Goal: Task Accomplishment & Management: Manage account settings

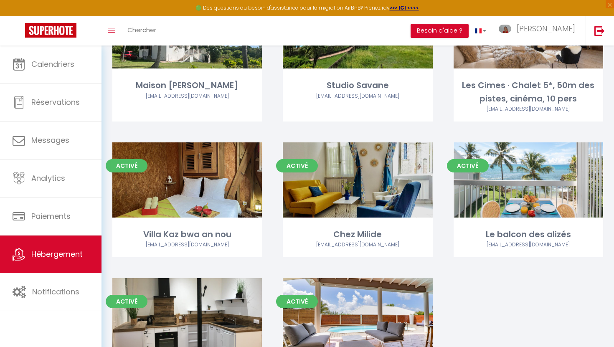
scroll to position [489, 0]
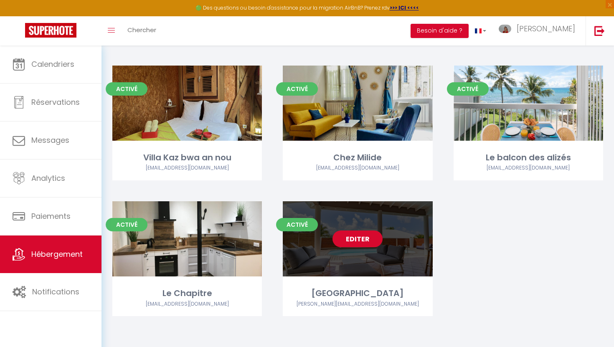
click at [345, 234] on link "Editer" at bounding box center [358, 239] width 50 height 17
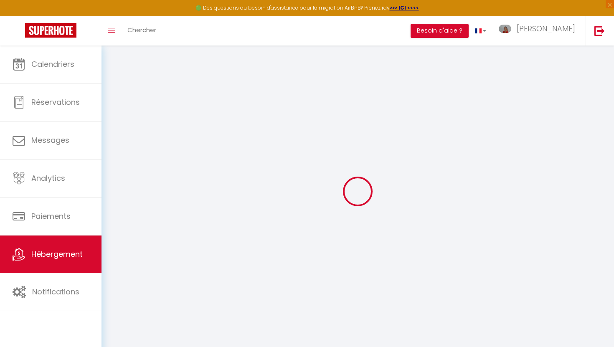
type input "Oups ! Les dates sélectionnées sont indisponibles."
type textarea "Malheureusement les dates sélectionnées sont indisponibles. Nous vous invitons …"
type input "16.2489561"
type input "-61.2904959"
checkbox input "true"
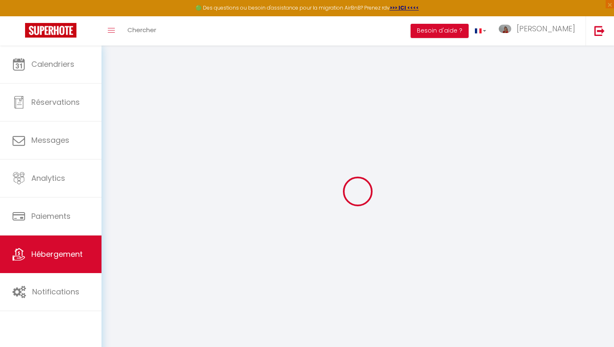
checkbox input "false"
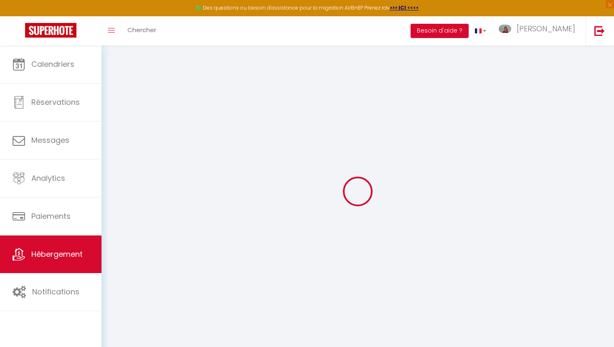
checkbox input "false"
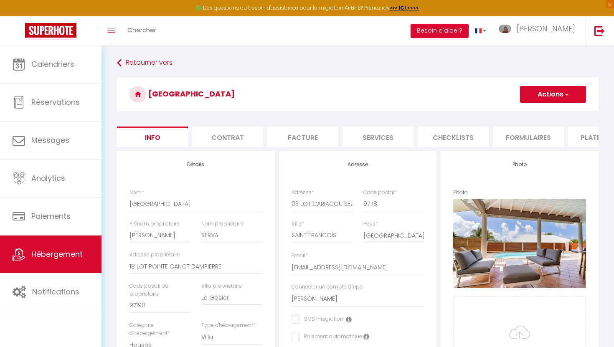
scroll to position [0, 270]
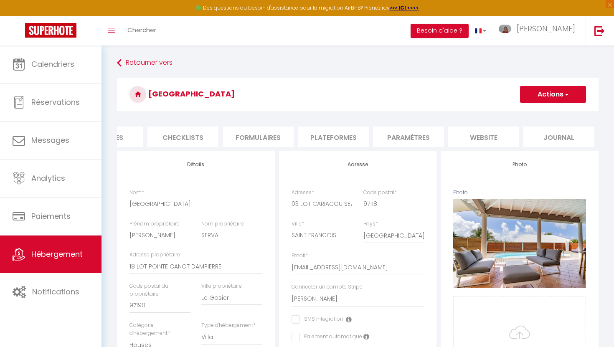
click at [472, 136] on li "website" at bounding box center [483, 137] width 71 height 20
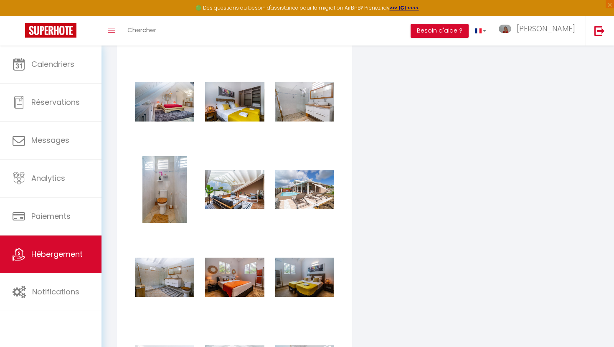
scroll to position [1143, 0]
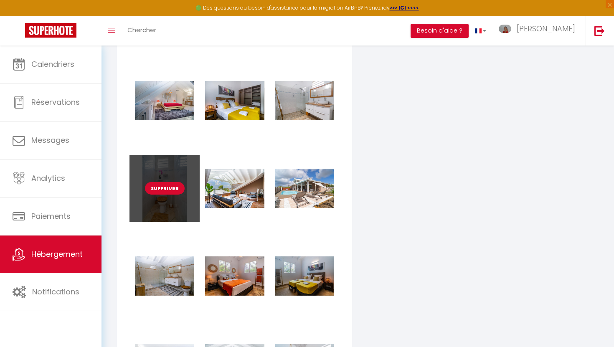
click at [166, 192] on button "Supprimer" at bounding box center [165, 188] width 40 height 13
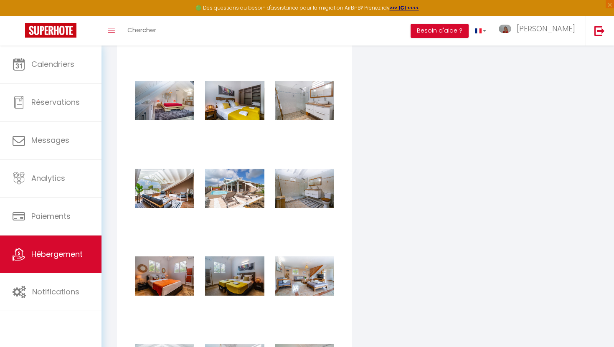
checkbox input "true"
checkbox input "false"
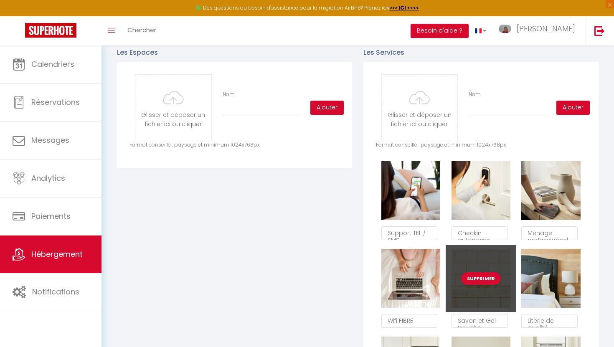
scroll to position [412, 0]
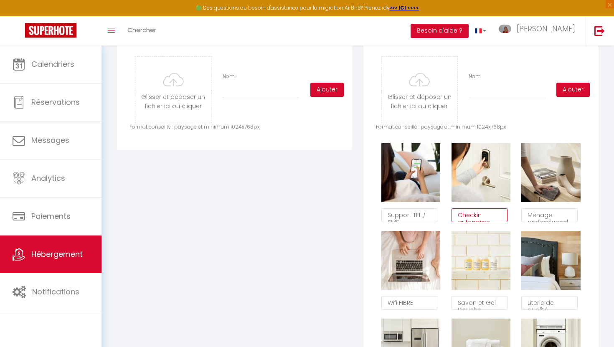
click at [489, 217] on textarea "Checkin autonome" at bounding box center [480, 215] width 56 height 14
type textarea "C"
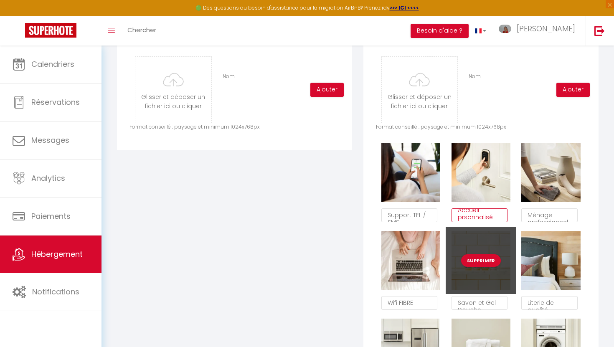
drag, startPoint x: 462, startPoint y: 217, endPoint x: 468, endPoint y: 229, distance: 13.1
click at [462, 217] on textarea "Accueil prsonnalisé" at bounding box center [480, 215] width 56 height 14
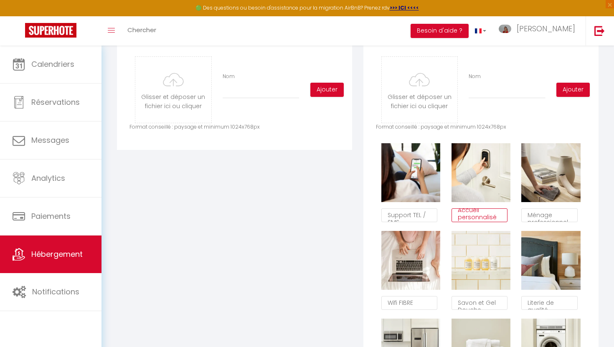
type textarea "Accueil personnalisé"
click at [598, 218] on div "Glisser et déposer un fichier ici ou cliquer Ooops, something wrong happened. R…" at bounding box center [480, 272] width 235 height 457
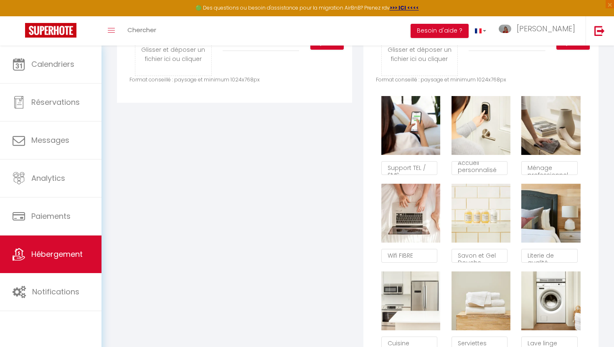
scroll to position [464, 0]
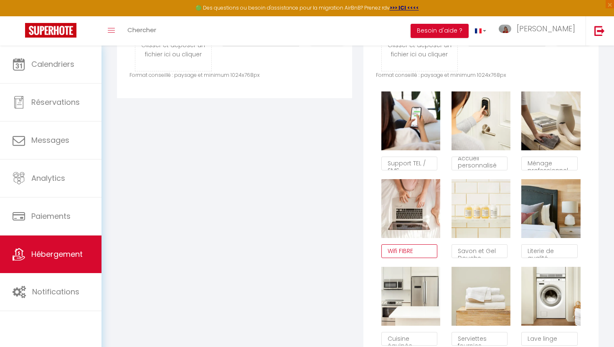
click at [422, 254] on textarea "Wifi FIBRE" at bounding box center [409, 251] width 56 height 14
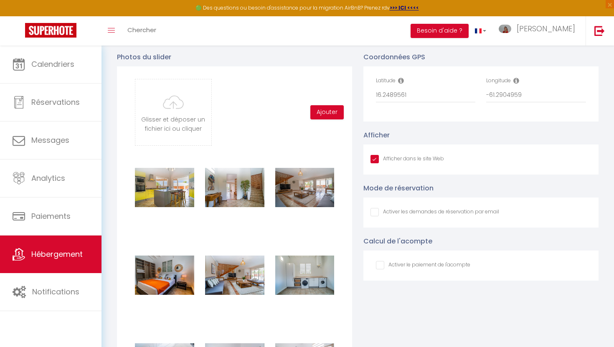
scroll to position [882, 0]
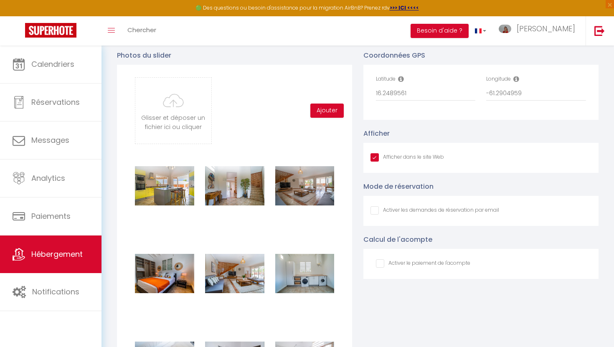
type textarea "Wifi"
click at [381, 265] on input "checkbox" at bounding box center [423, 263] width 94 height 8
checkbox input "true"
checkbox input "false"
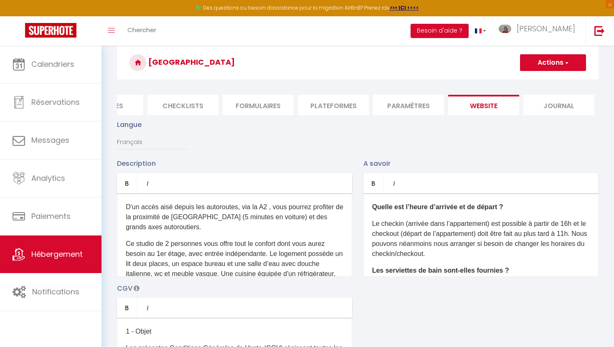
scroll to position [0, 0]
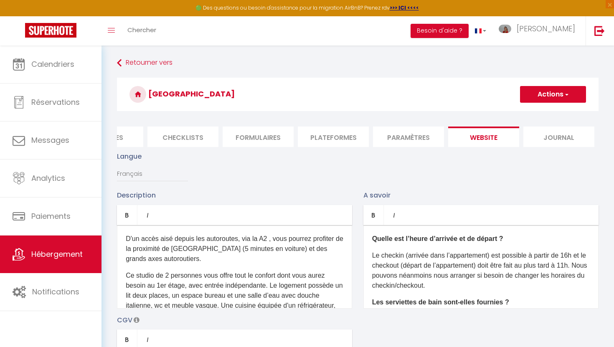
click at [557, 101] on button "Actions" at bounding box center [553, 94] width 66 height 17
click at [540, 112] on input "Enregistrer" at bounding box center [543, 113] width 31 height 8
checkbox input "true"
checkbox input "false"
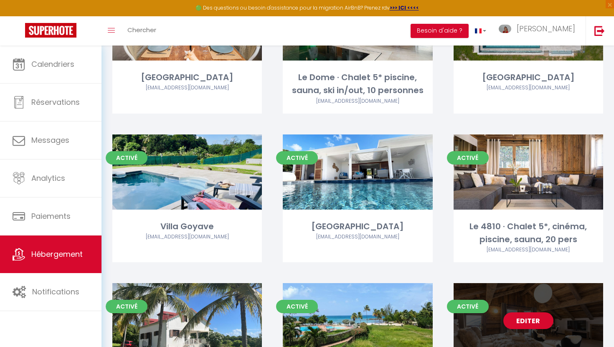
scroll to position [124, 0]
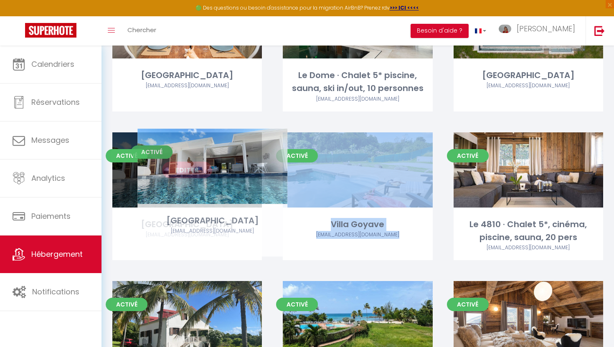
drag, startPoint x: 393, startPoint y: 187, endPoint x: 244, endPoint y: 183, distance: 148.4
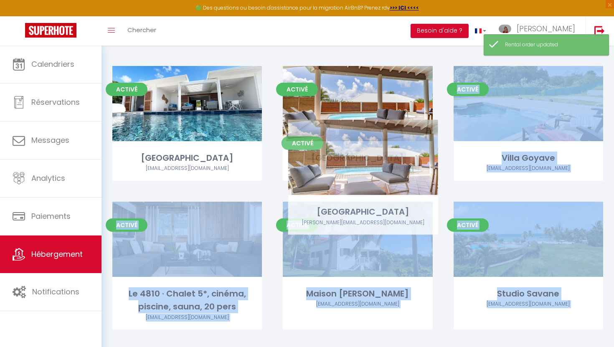
scroll to position [190, 0]
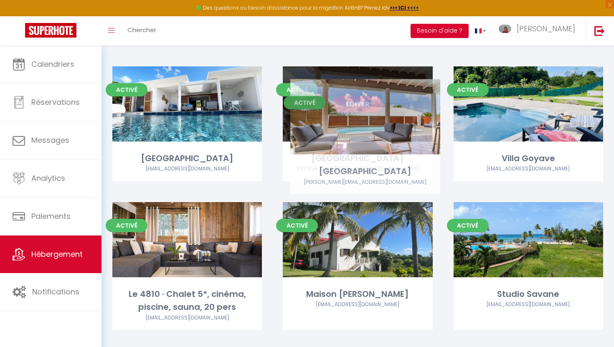
drag, startPoint x: 397, startPoint y: 302, endPoint x: 404, endPoint y: 115, distance: 187.3
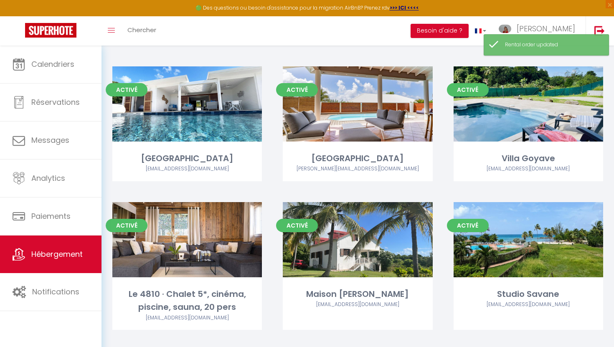
click at [614, 206] on div "14 Hébergements Actions Créer un Hébergement Nouveau groupe Initialiser les app…" at bounding box center [358, 250] width 513 height 790
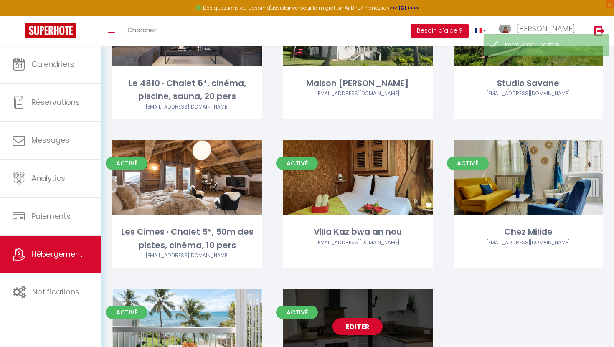
scroll to position [403, 0]
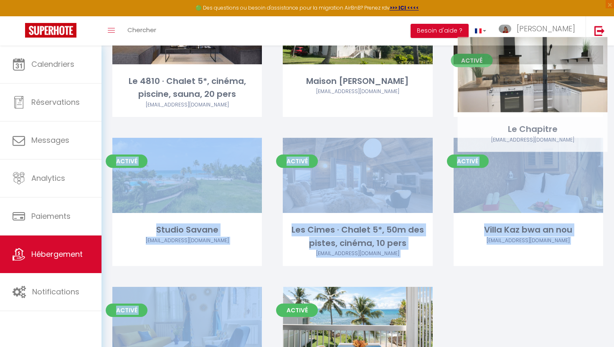
drag, startPoint x: 405, startPoint y: 306, endPoint x: 582, endPoint y: 61, distance: 302.4
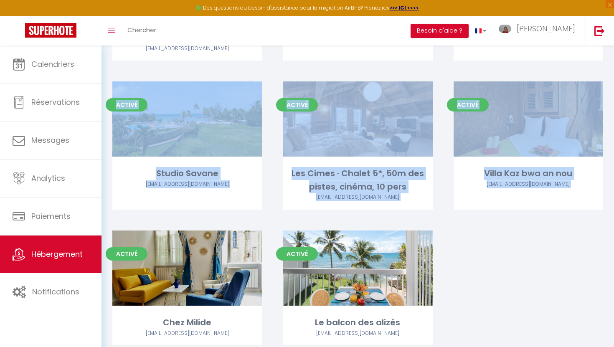
scroll to position [489, 0]
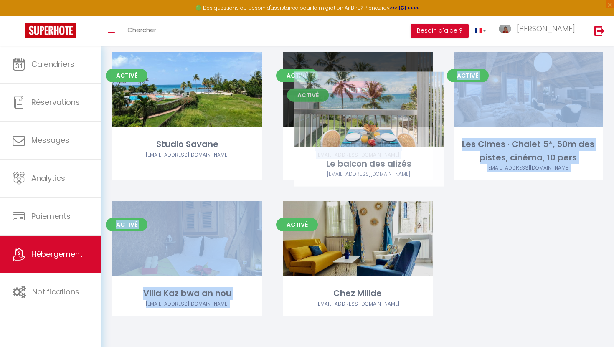
drag, startPoint x: 392, startPoint y: 258, endPoint x: 403, endPoint y: 127, distance: 131.7
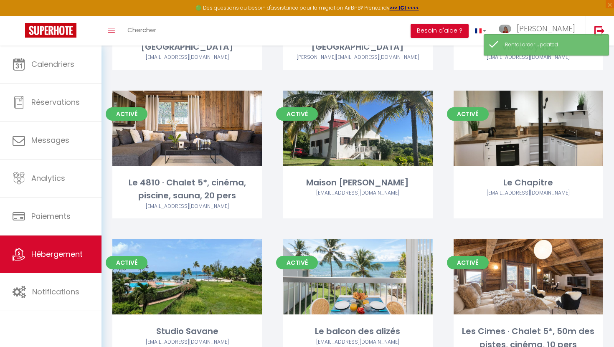
scroll to position [304, 0]
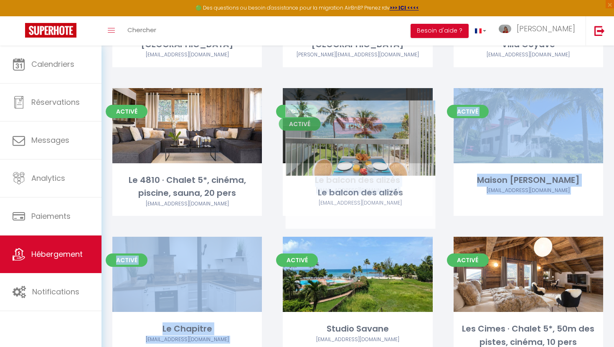
drag, startPoint x: 394, startPoint y: 302, endPoint x: 397, endPoint y: 164, distance: 137.5
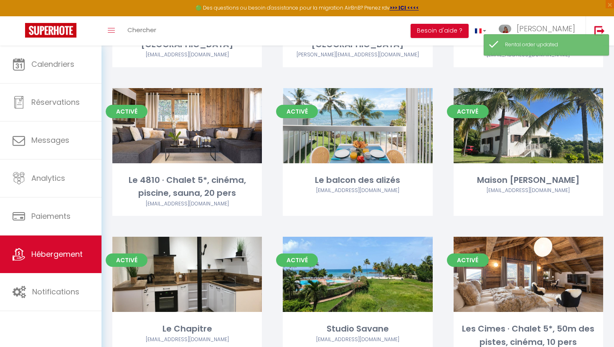
click at [431, 231] on div "Activé Editer Le balcon des alizés gaellekawamura82@gmail.com" at bounding box center [357, 162] width 170 height 149
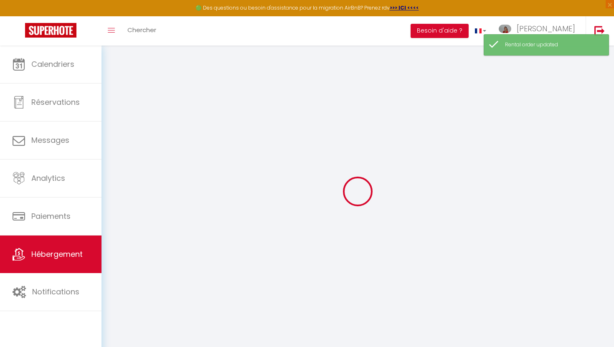
checkbox input "false"
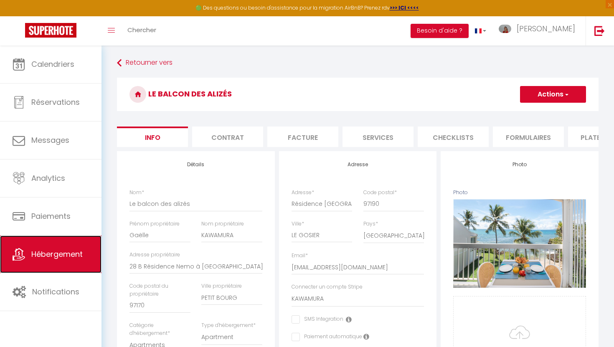
click at [71, 257] on span "Hébergement" at bounding box center [56, 254] width 51 height 10
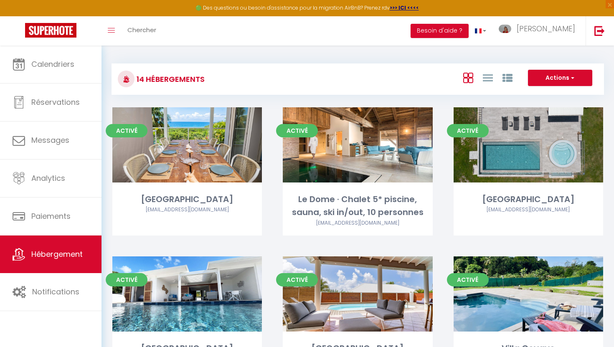
scroll to position [48, 0]
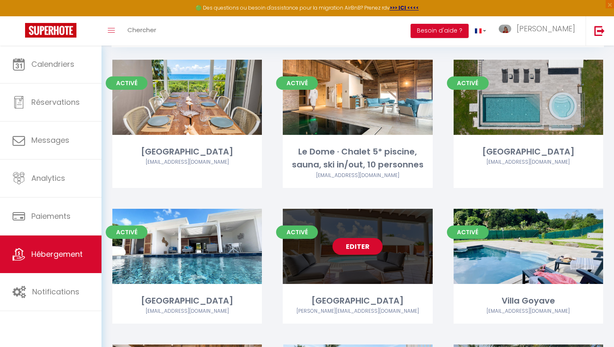
click at [367, 245] on link "Editer" at bounding box center [358, 246] width 50 height 17
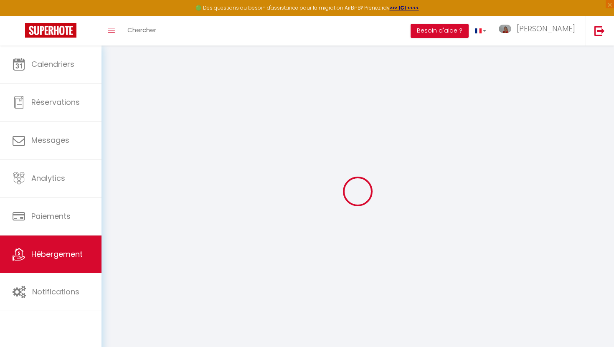
checkbox input "false"
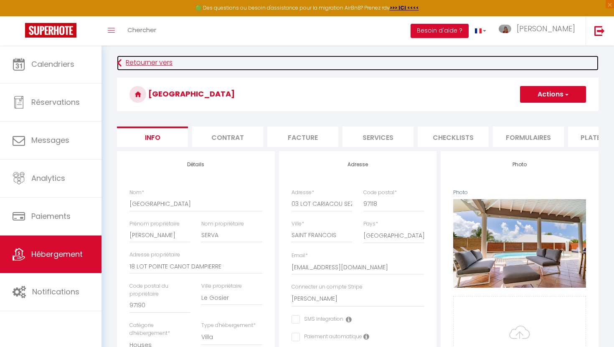
click at [117, 64] on icon at bounding box center [119, 63] width 5 height 15
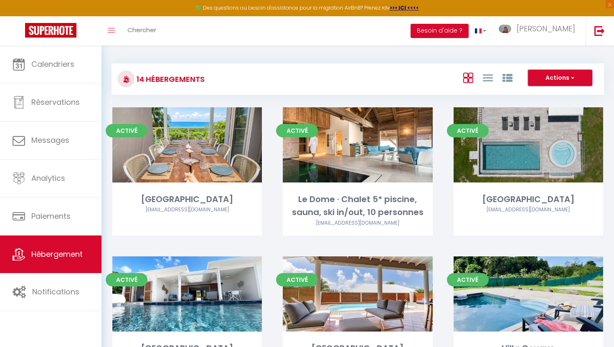
click at [572, 81] on span "button" at bounding box center [571, 78] width 5 height 8
click at [572, 97] on li "Créer un Hébergement" at bounding box center [554, 95] width 76 height 9
select select "3"
select select "2"
select select "1"
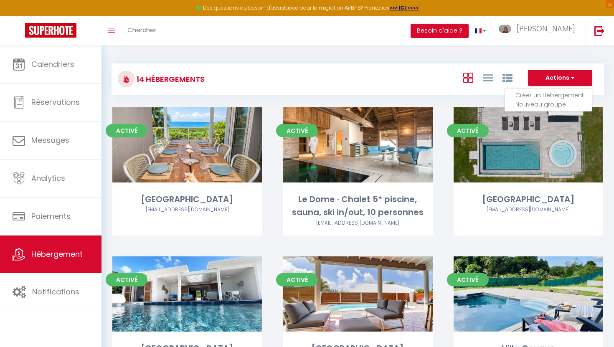
select select "1"
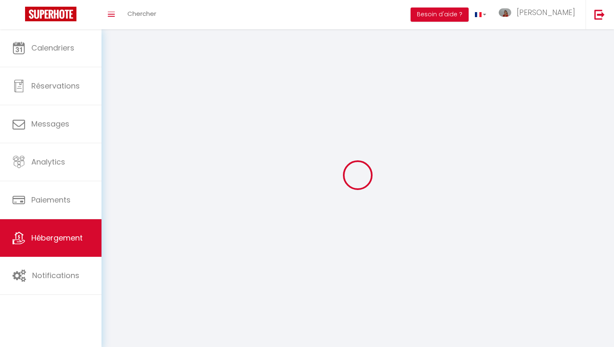
select select
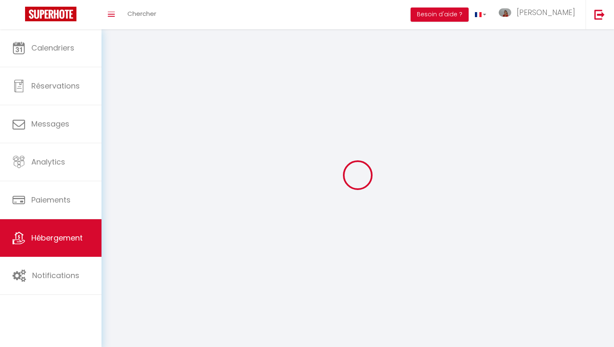
select select
checkbox input "false"
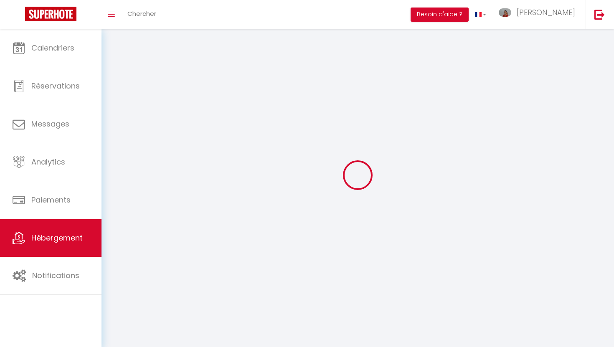
checkbox input "false"
select select
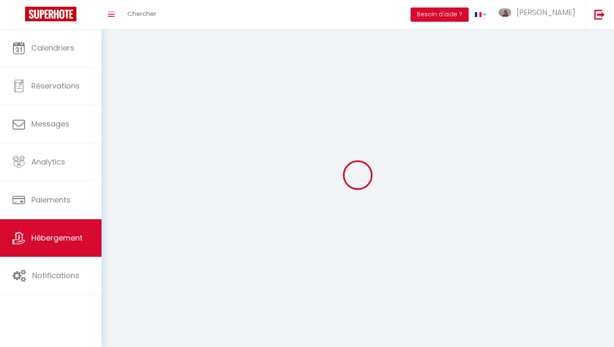
select select
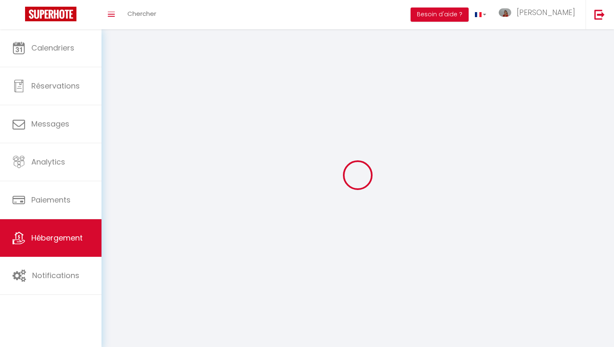
select select
checkbox input "false"
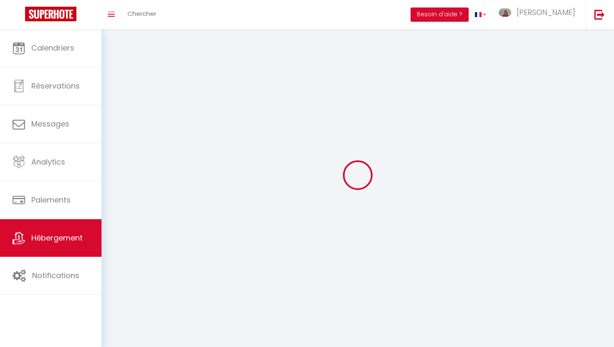
select select
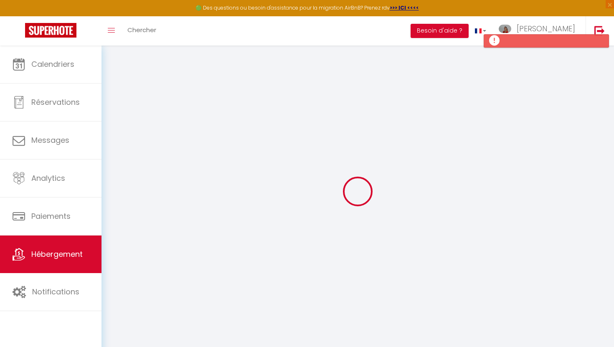
select select
checkbox input "false"
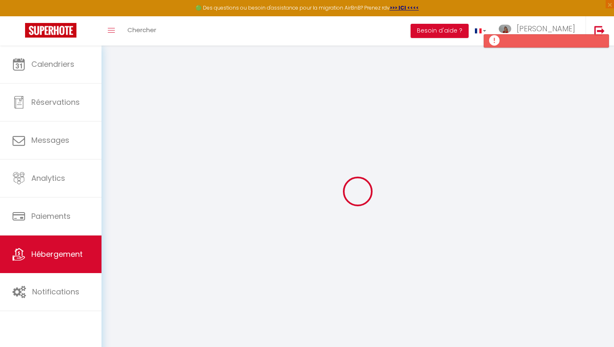
select select
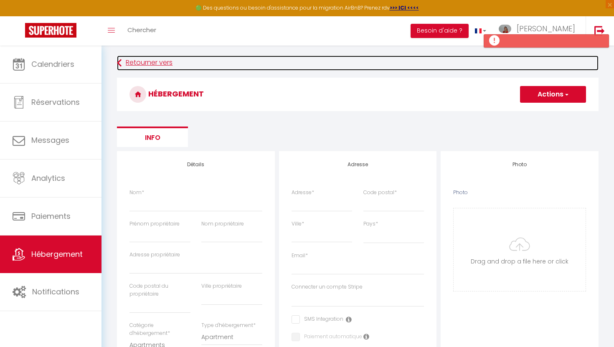
click at [121, 64] on icon at bounding box center [119, 63] width 5 height 15
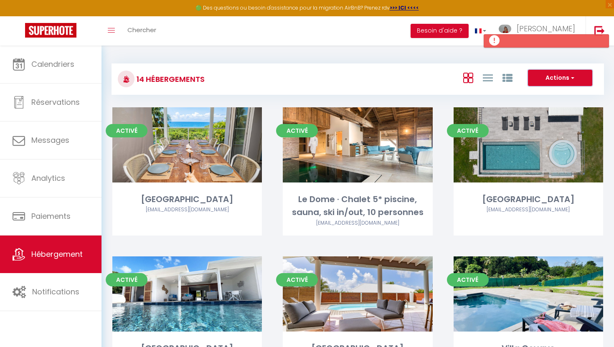
click at [553, 80] on button "Actions" at bounding box center [560, 78] width 64 height 17
click at [505, 77] on icon at bounding box center [508, 78] width 10 height 10
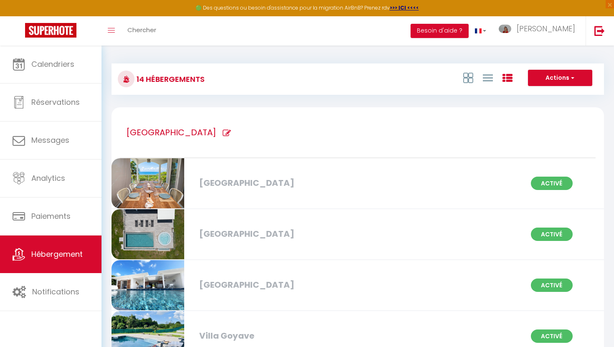
drag, startPoint x: 182, startPoint y: 132, endPoint x: 189, endPoint y: 133, distance: 7.2
click at [216, 132] on span at bounding box center [223, 133] width 15 height 8
type input "[GEOGRAPHIC_DATA]"
checkbox Ambre "true"
checkbox Zetwal "true"
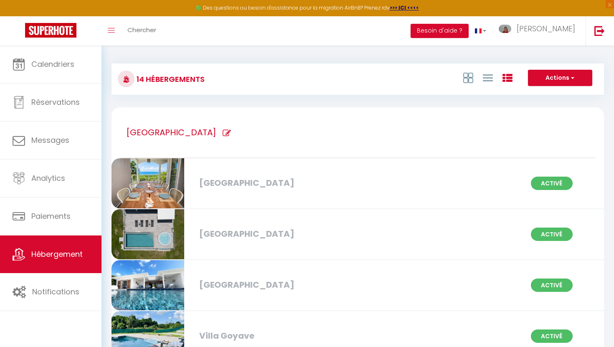
checkbox Olina "true"
checkbox Goyave "true"
checkbox alizés "true"
checkbox Durivage "true"
checkbox Savane "true"
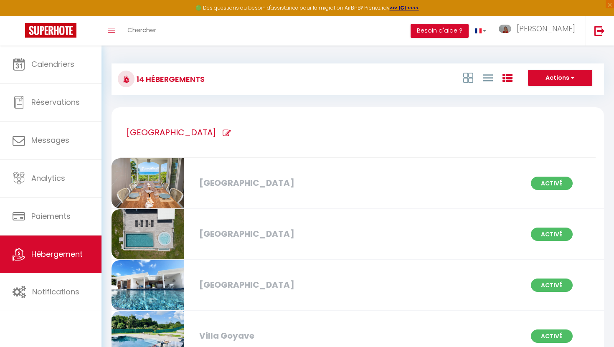
checkbox nou "true"
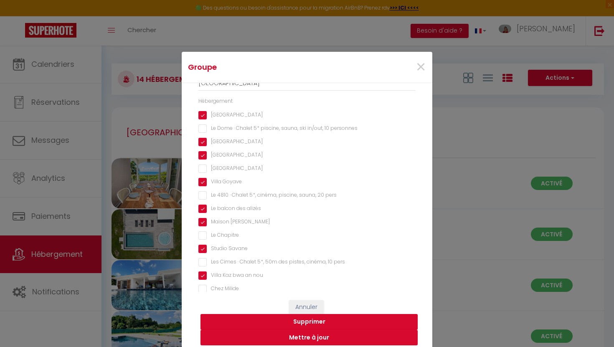
scroll to position [42, 0]
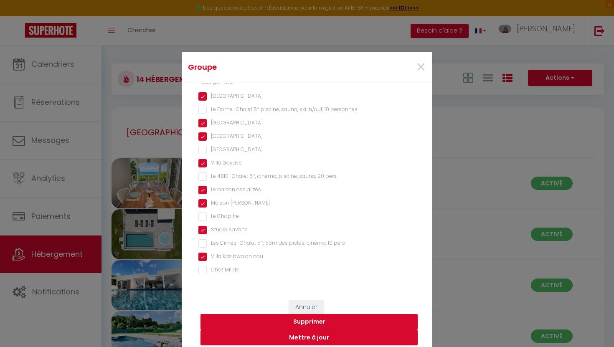
click at [202, 148] on Parmela "[GEOGRAPHIC_DATA]" at bounding box center [306, 150] width 217 height 8
checkbox Parmela "true"
click at [315, 338] on button "Mettre à jour" at bounding box center [309, 338] width 217 height 16
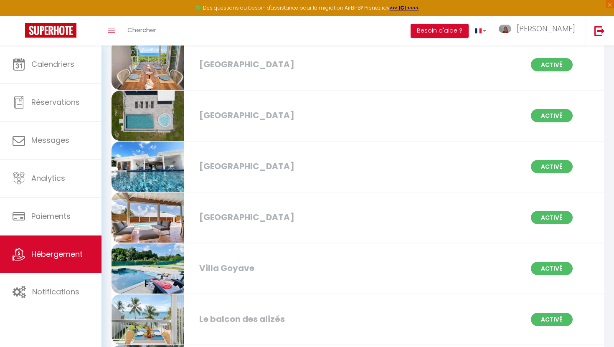
scroll to position [125, 0]
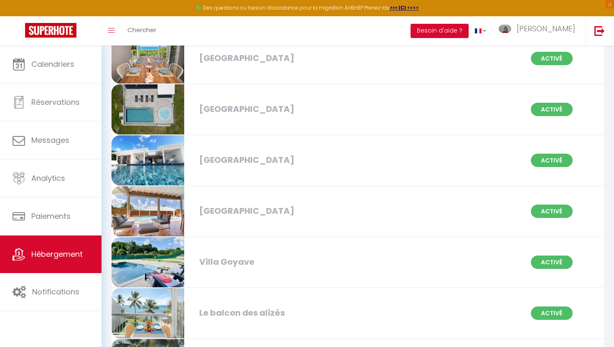
click at [147, 214] on img at bounding box center [148, 211] width 73 height 50
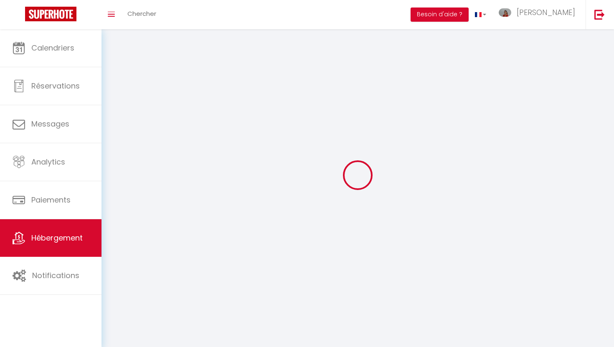
select select
select select "28"
select select
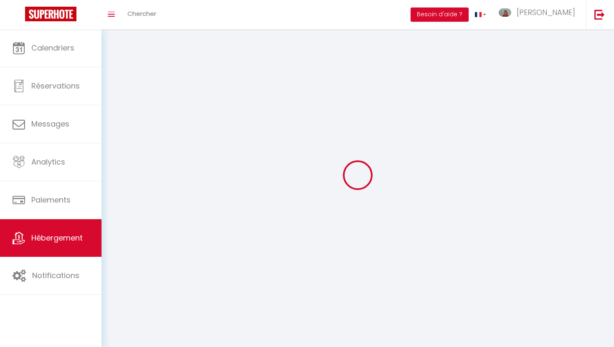
select select
checkbox input "false"
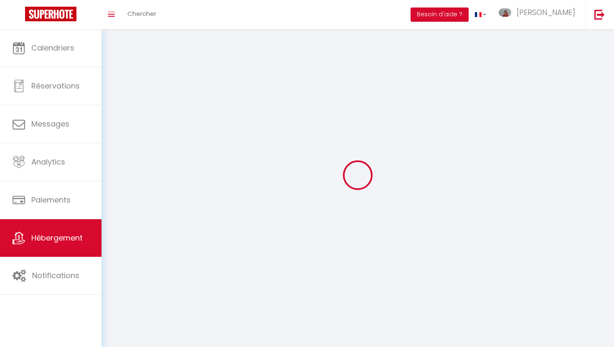
checkbox input "false"
select select
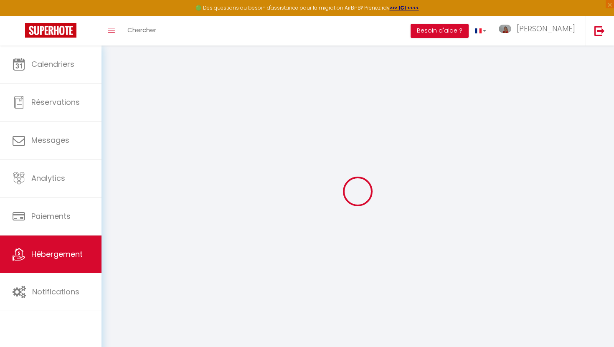
select select
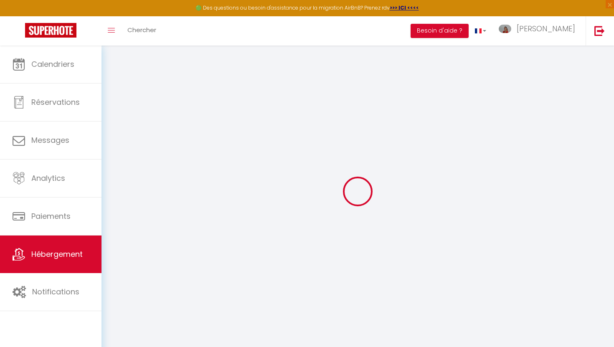
select select
checkbox input "false"
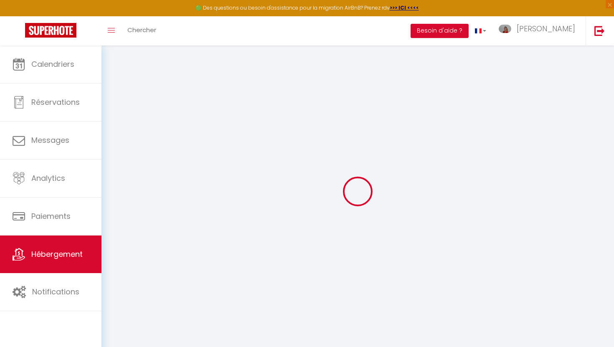
select select
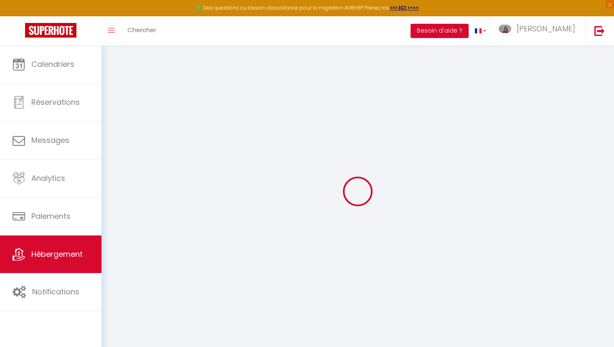
select select
checkbox input "false"
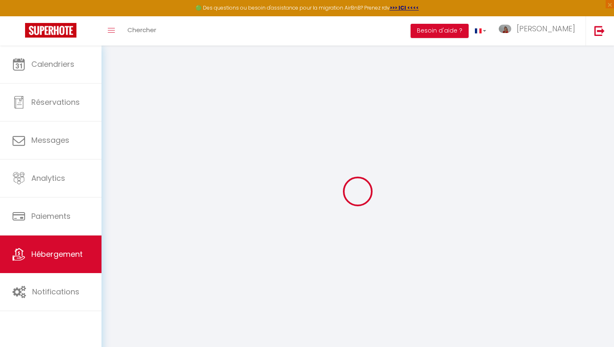
checkbox input "false"
select select
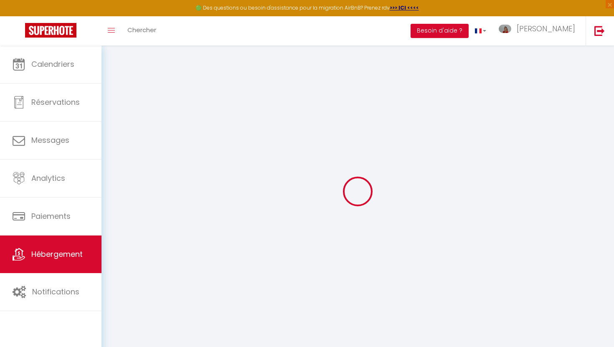
select select
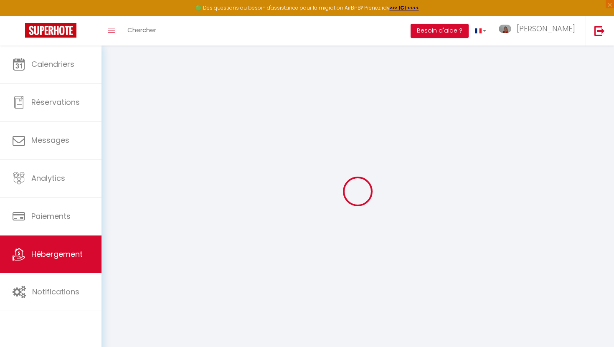
checkbox input "false"
select select
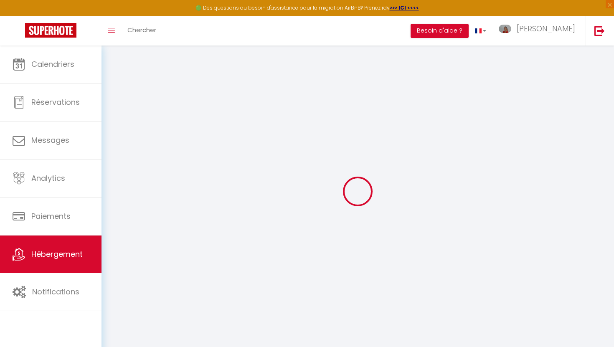
select select
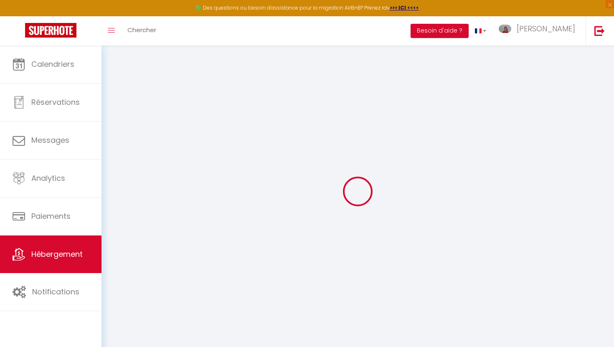
select select
checkbox input "false"
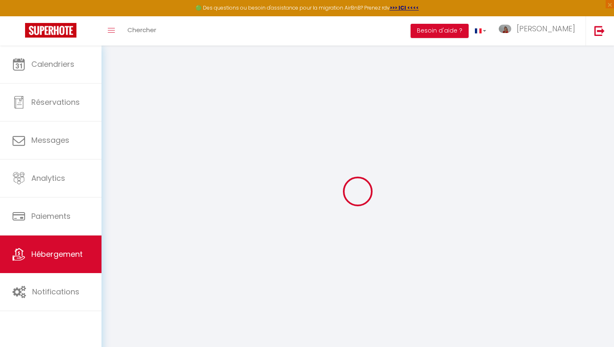
checkbox input "false"
select select
type input "[GEOGRAPHIC_DATA]"
type input "[PERSON_NAME]"
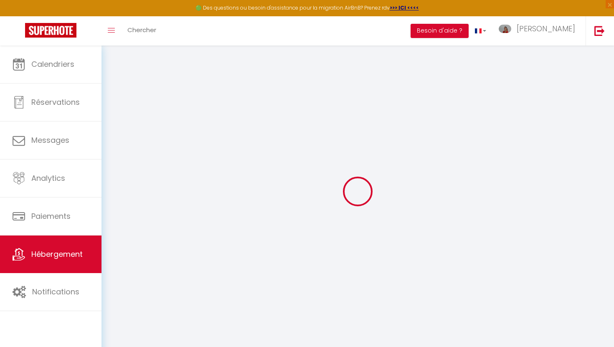
type input "SERVA"
type input "18 LOT POINTE CANOT DAMPIERRE"
type input "97190"
type input "Le Gosier"
select select "houses"
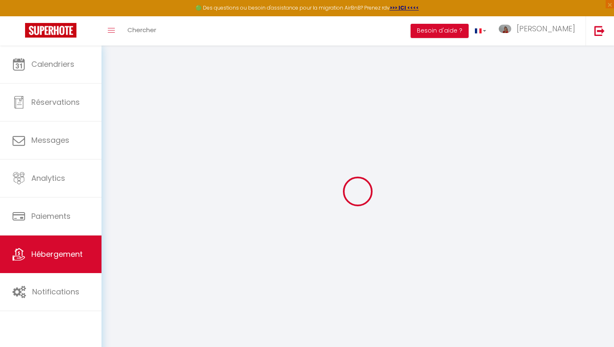
select select "8"
select select "1"
select select "4"
select select "3"
type input "400"
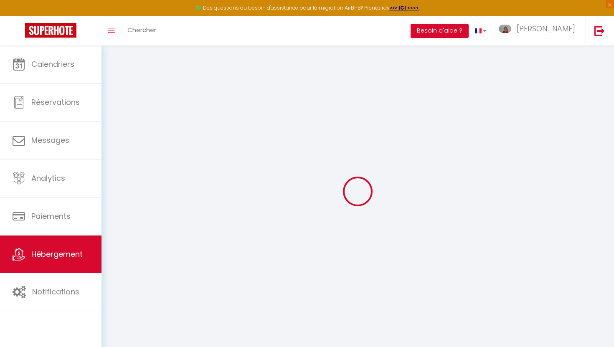
type input "298"
type input "1.50"
type input "2000"
select select
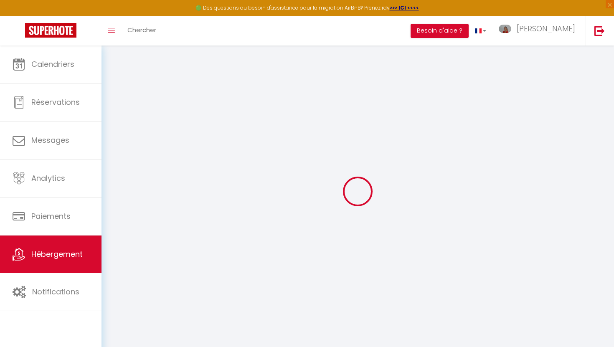
select select
type input "03 LOT CARIACOU SEZE"
type input "97118"
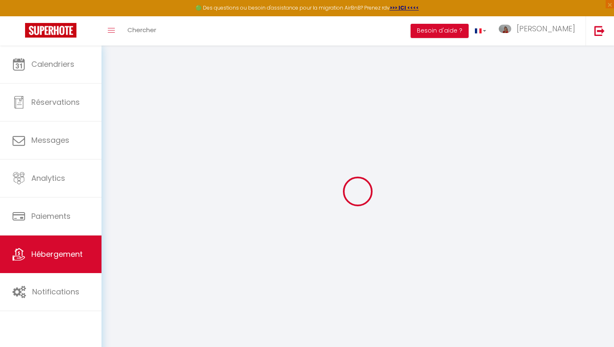
type input "SAINT FRANCOIS"
type input "[EMAIL_ADDRESS][DOMAIN_NAME]"
select select "16269"
checkbox input "false"
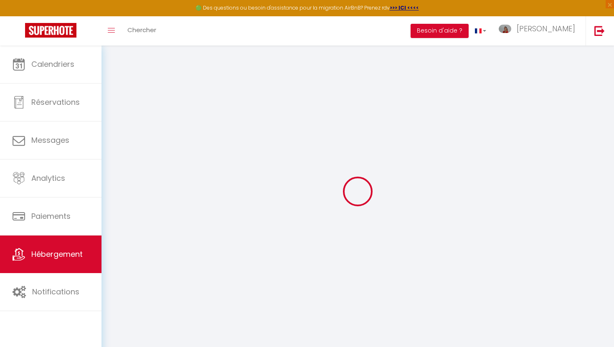
checkbox input "false"
type input "25"
type input "0"
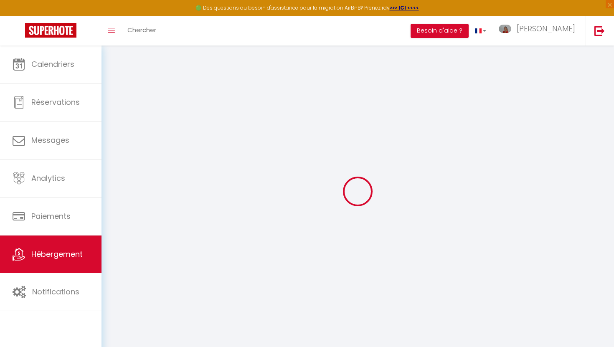
type input "0"
checkbox input "false"
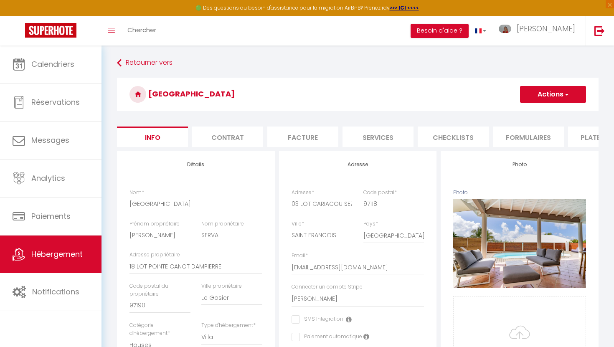
scroll to position [0, 270]
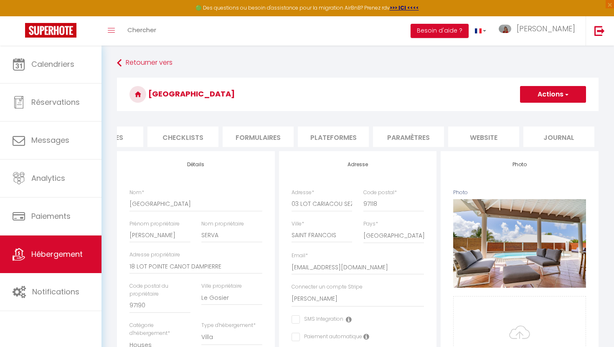
click at [473, 139] on li "website" at bounding box center [483, 137] width 71 height 20
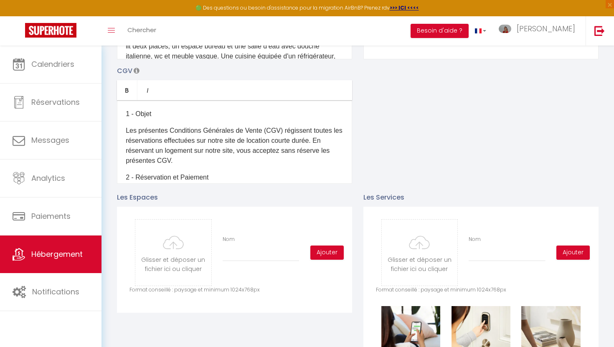
scroll to position [267, 0]
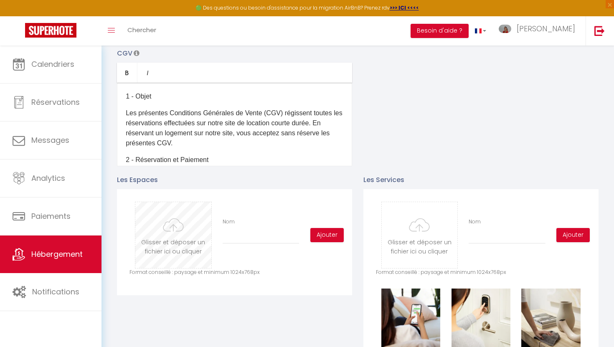
click at [180, 229] on input "file" at bounding box center [173, 235] width 76 height 66
type input "C:\fakepath\GDM-003_original.jpg"
checkbox input "true"
checkbox input "false"
checkbox input "true"
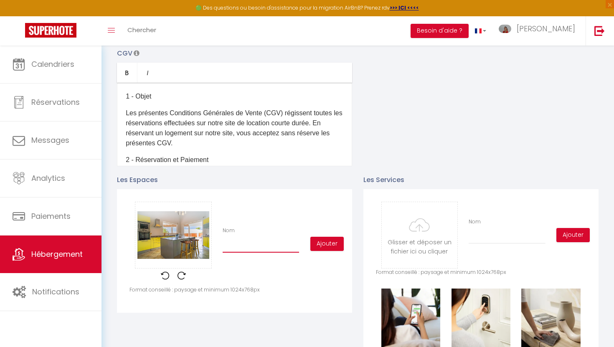
click at [245, 244] on input "Nom" at bounding box center [261, 245] width 76 height 15
type input "C"
checkbox input "true"
checkbox input "false"
checkbox input "true"
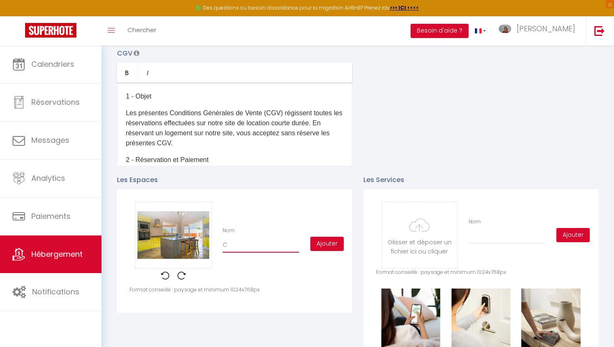
type input "Cu"
checkbox input "true"
checkbox input "false"
checkbox input "true"
type input "Cui"
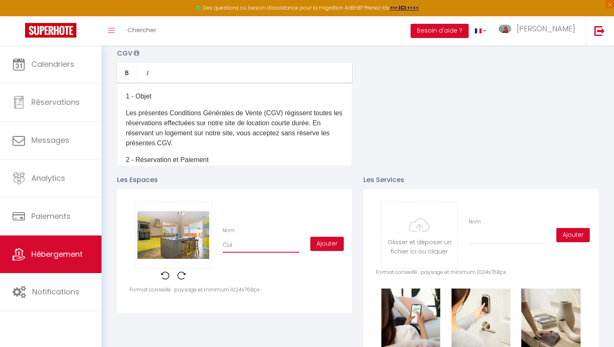
checkbox input "true"
checkbox input "false"
checkbox input "true"
type input "Cuis"
checkbox input "true"
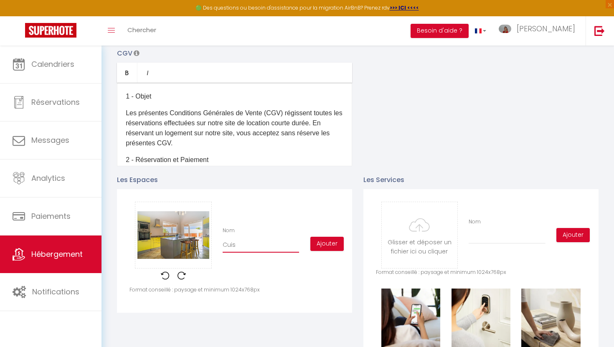
checkbox input "false"
checkbox input "true"
type input "Cuisi"
checkbox input "true"
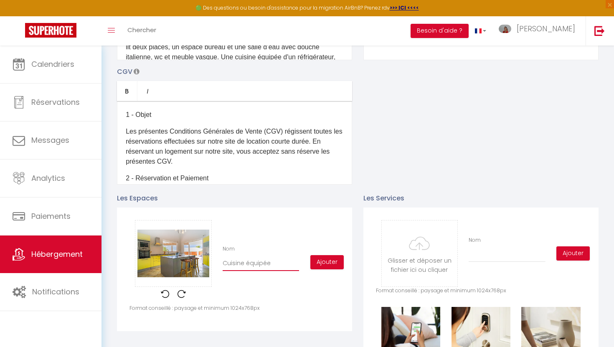
scroll to position [247, 0]
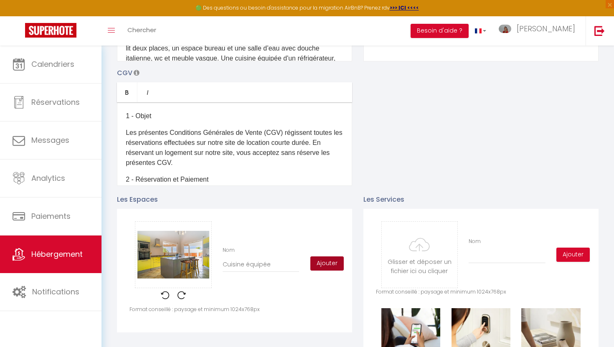
click at [332, 262] on button "Ajouter" at bounding box center [326, 264] width 33 height 14
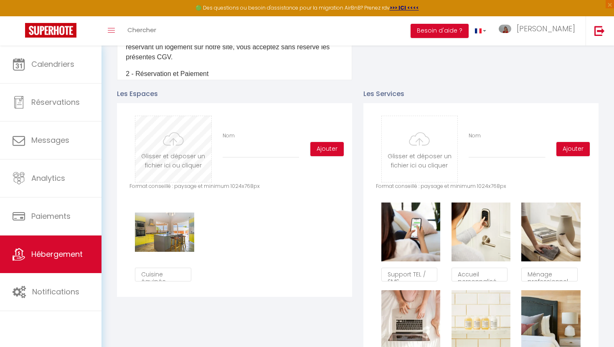
scroll to position [354, 0]
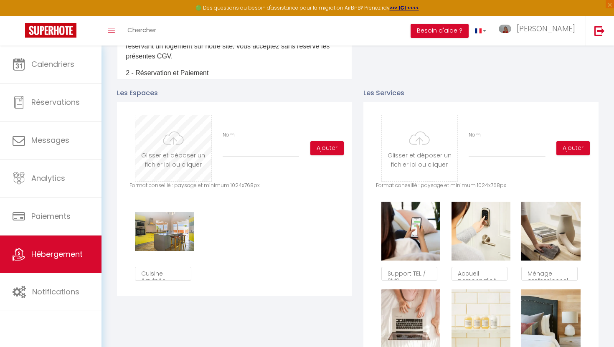
click at [180, 149] on input "file" at bounding box center [173, 148] width 76 height 66
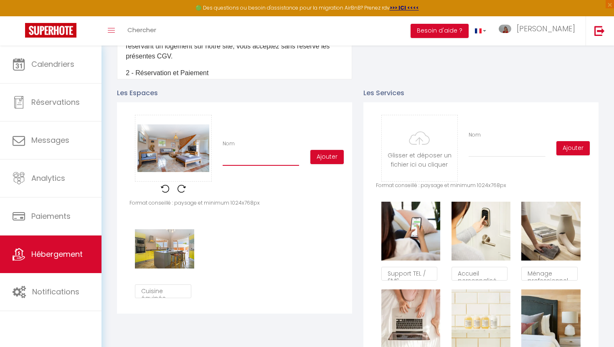
click at [256, 158] on input "Nom" at bounding box center [261, 158] width 76 height 15
click at [323, 157] on button "Ajouter" at bounding box center [326, 157] width 33 height 14
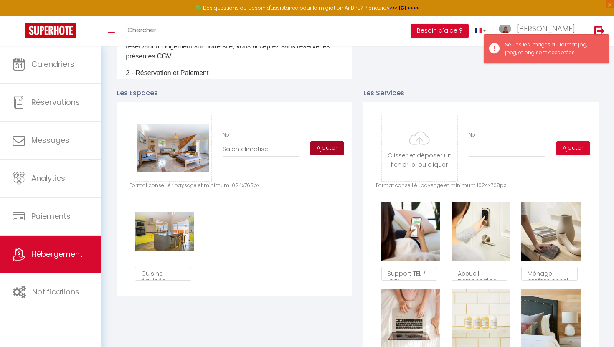
click at [327, 148] on button "Ajouter" at bounding box center [326, 148] width 33 height 14
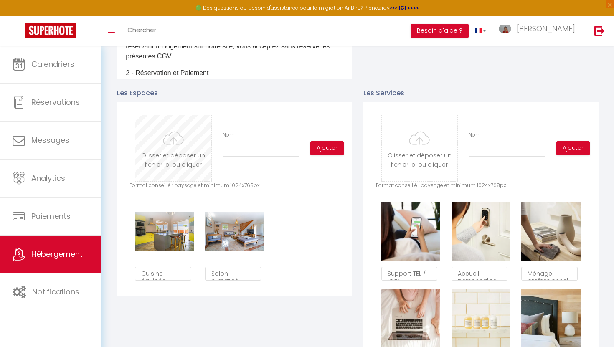
click at [163, 147] on input "file" at bounding box center [173, 148] width 76 height 66
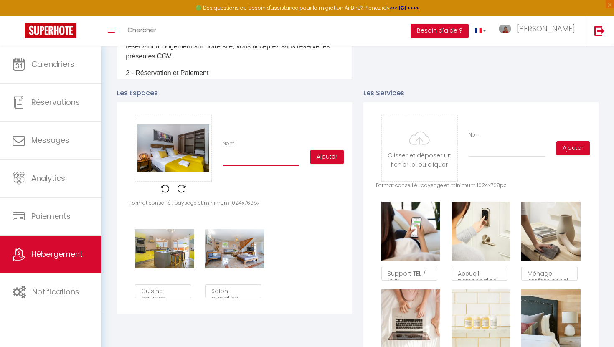
click at [238, 163] on input "Nom" at bounding box center [261, 158] width 76 height 15
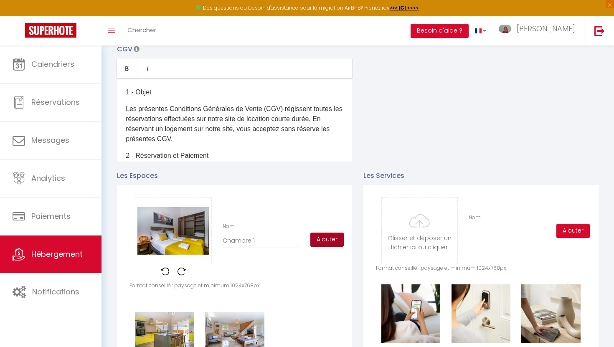
click at [323, 241] on button "Ajouter" at bounding box center [326, 240] width 33 height 14
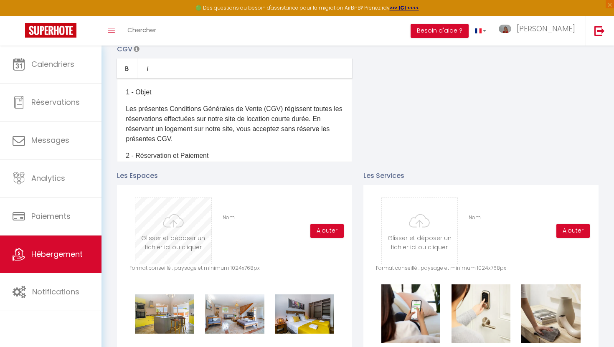
click at [163, 231] on input "file" at bounding box center [173, 231] width 76 height 66
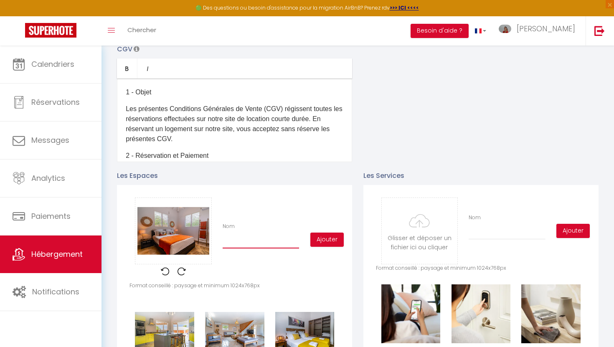
click at [254, 239] on input "Nom" at bounding box center [261, 241] width 76 height 15
click at [328, 240] on button "Ajouter" at bounding box center [326, 240] width 33 height 14
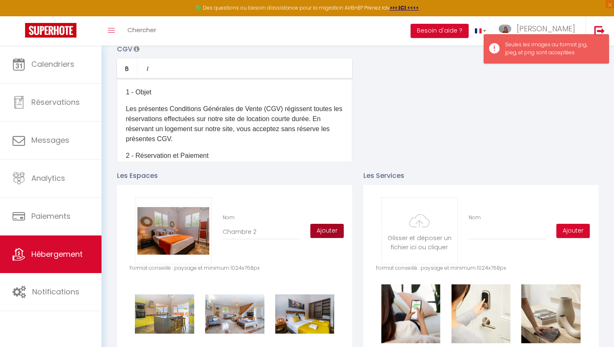
click at [327, 231] on button "Ajouter" at bounding box center [326, 231] width 33 height 14
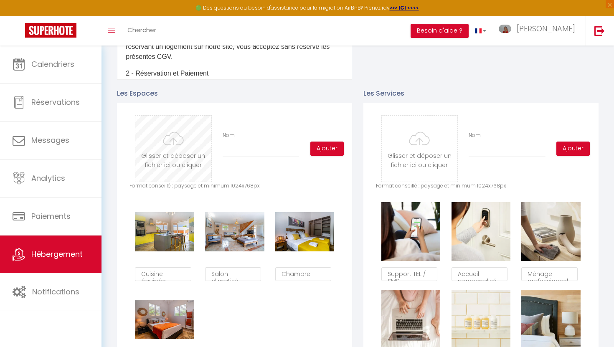
scroll to position [351, 0]
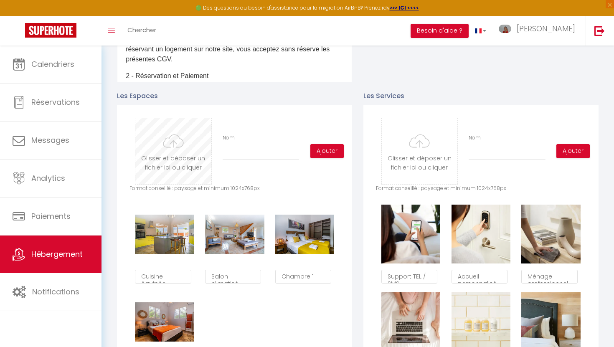
click at [168, 157] on input "file" at bounding box center [173, 151] width 76 height 66
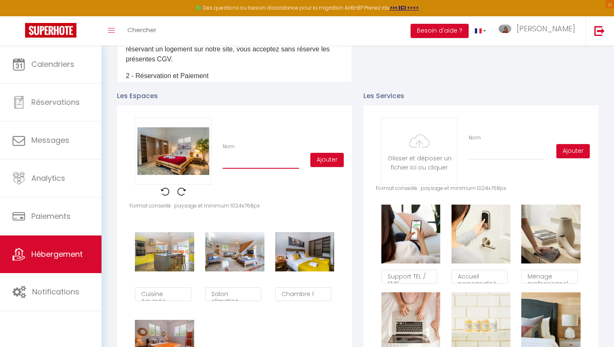
click at [246, 165] on input "Nom" at bounding box center [261, 161] width 76 height 15
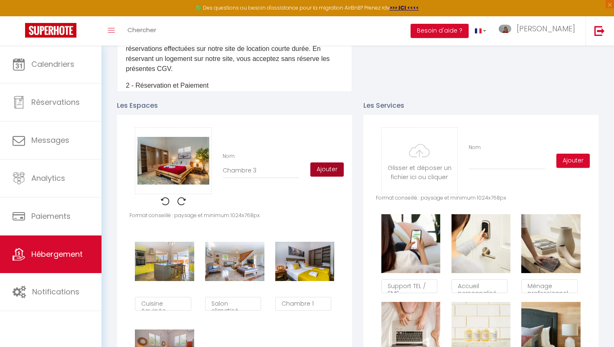
click at [334, 169] on button "Ajouter" at bounding box center [326, 170] width 33 height 14
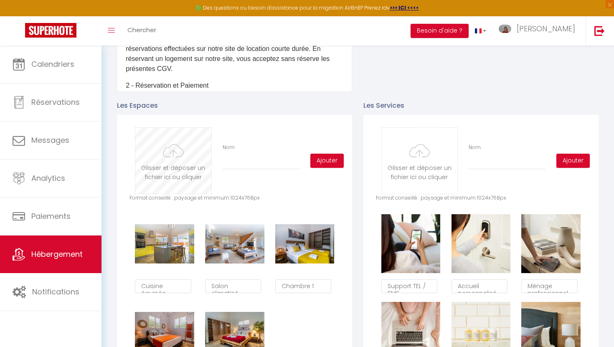
click at [161, 160] on input "file" at bounding box center [173, 161] width 76 height 66
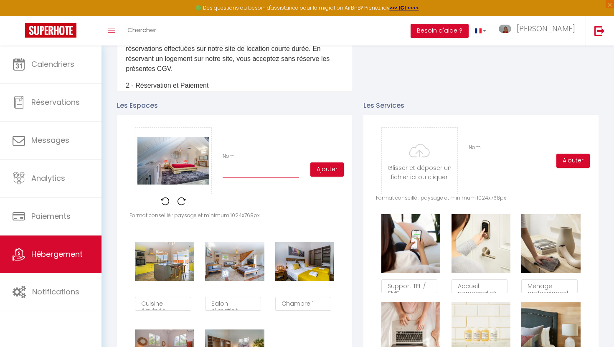
click at [237, 174] on input "Nom" at bounding box center [261, 170] width 76 height 15
click at [330, 172] on button "Ajouter" at bounding box center [326, 170] width 33 height 14
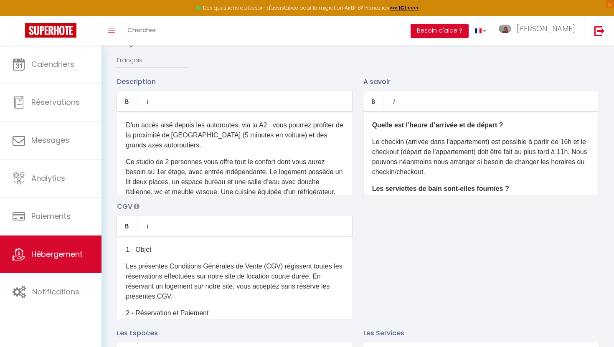
scroll to position [0, 0]
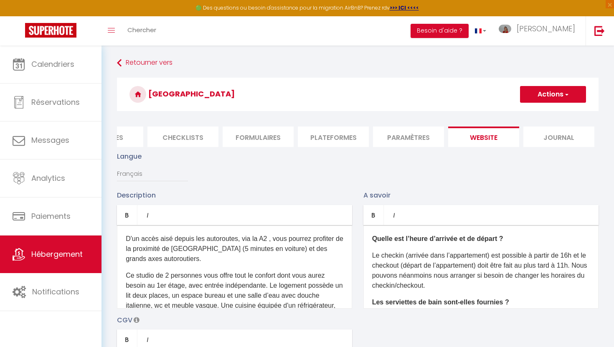
click at [557, 91] on button "Actions" at bounding box center [553, 94] width 66 height 17
click at [544, 111] on input "Enregistrer" at bounding box center [543, 113] width 31 height 8
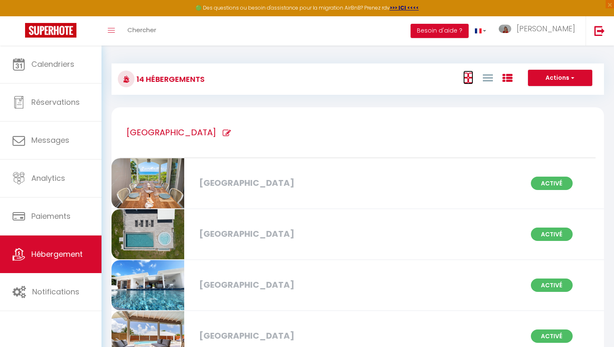
click at [469, 79] on icon at bounding box center [468, 78] width 10 height 10
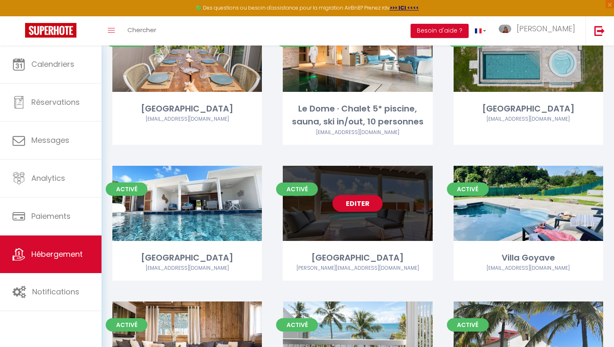
scroll to position [89, 0]
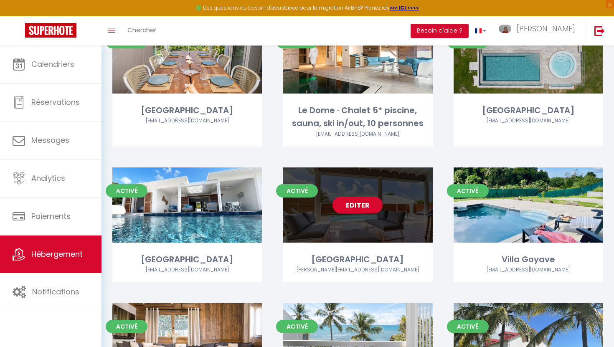
click at [358, 202] on link "Editer" at bounding box center [358, 205] width 50 height 17
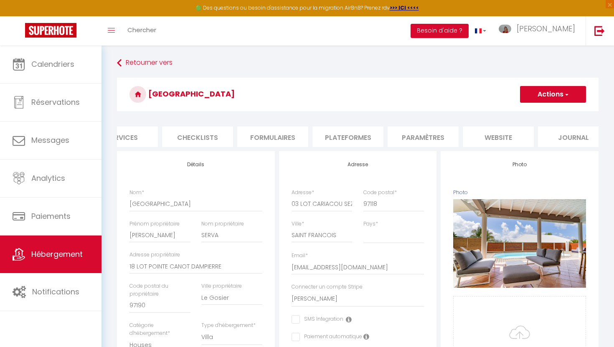
scroll to position [0, 270]
click at [482, 138] on li "website" at bounding box center [483, 137] width 71 height 20
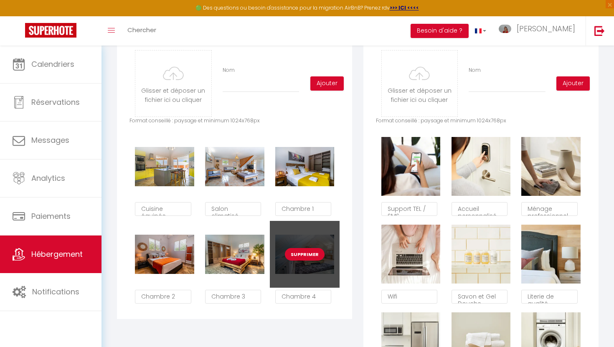
scroll to position [414, 0]
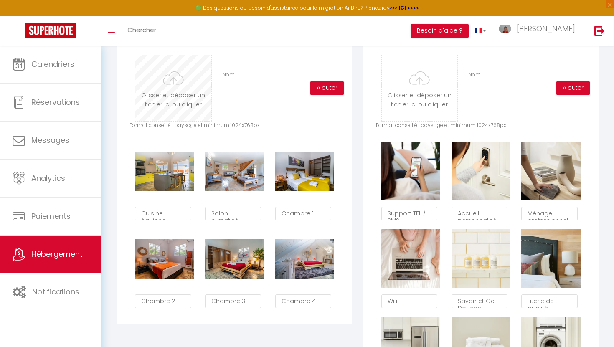
click at [181, 94] on input "file" at bounding box center [173, 88] width 76 height 66
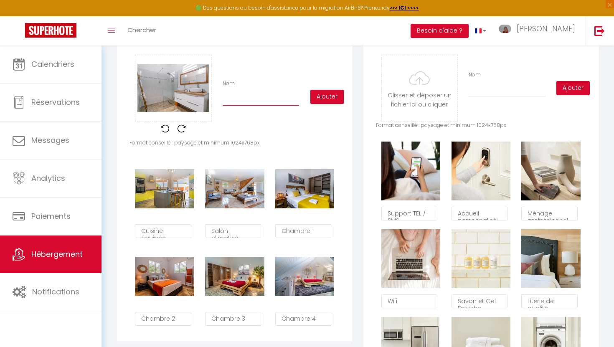
click at [250, 97] on input "Nom" at bounding box center [261, 98] width 76 height 15
click at [330, 96] on button "Ajouter" at bounding box center [326, 97] width 33 height 14
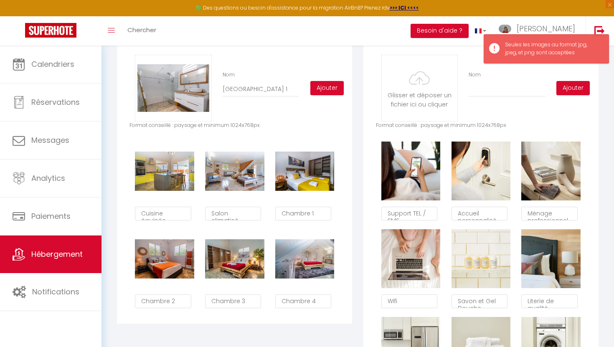
click at [330, 96] on div "Glisser et déposer un fichier ici ou cliquer Ooops, something wrong happened. R…" at bounding box center [235, 88] width 210 height 67
click at [330, 88] on button "Ajouter" at bounding box center [326, 88] width 33 height 14
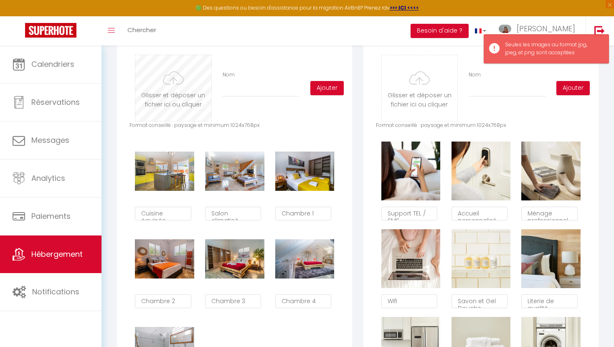
click at [168, 83] on input "file" at bounding box center [173, 88] width 76 height 66
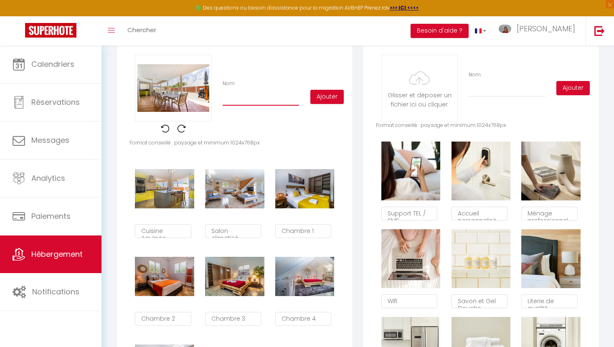
click at [226, 103] on input "Nom" at bounding box center [261, 98] width 76 height 15
click at [330, 97] on button "Ajouter" at bounding box center [326, 97] width 33 height 14
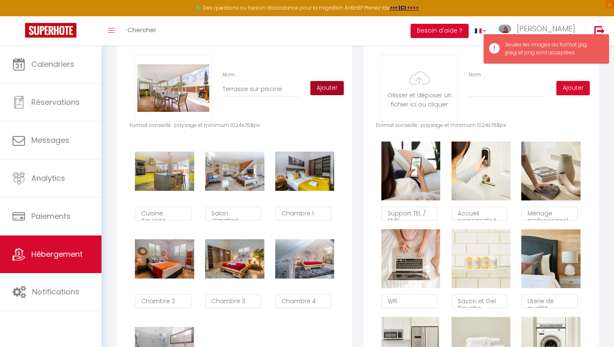
click at [330, 91] on button "Ajouter" at bounding box center [326, 88] width 33 height 14
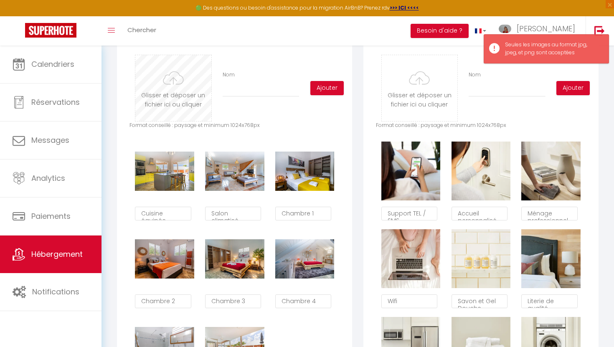
click at [163, 86] on input "file" at bounding box center [173, 88] width 76 height 66
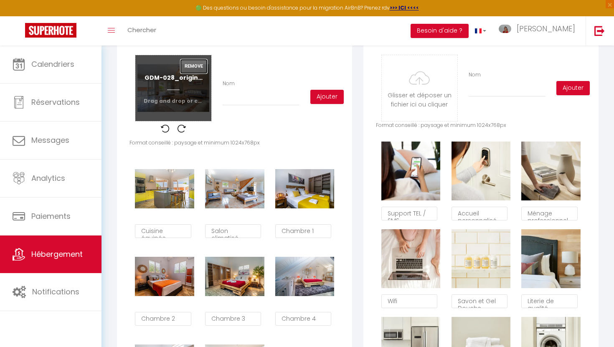
click at [194, 69] on button "Remove" at bounding box center [193, 66] width 27 height 14
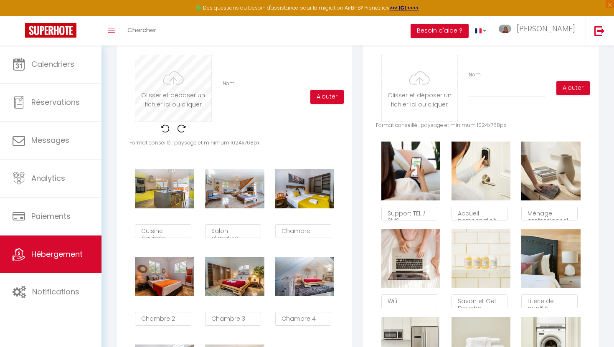
click at [173, 88] on input "file" at bounding box center [173, 88] width 76 height 66
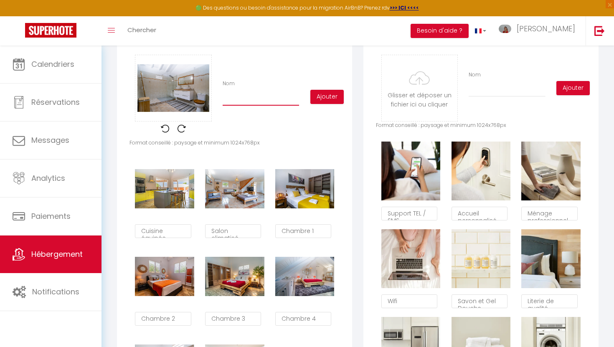
click at [257, 100] on input "Nom" at bounding box center [261, 98] width 76 height 15
click at [328, 97] on button "Ajouter" at bounding box center [326, 97] width 33 height 14
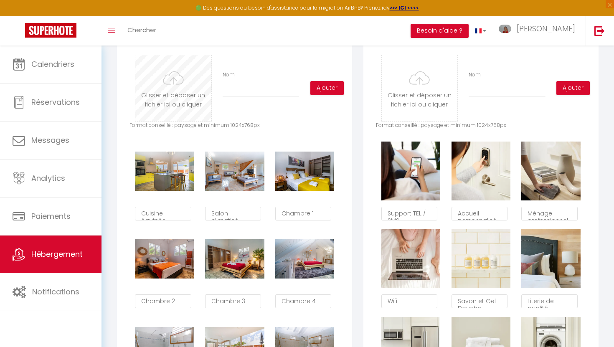
click at [183, 91] on input "file" at bounding box center [173, 88] width 76 height 66
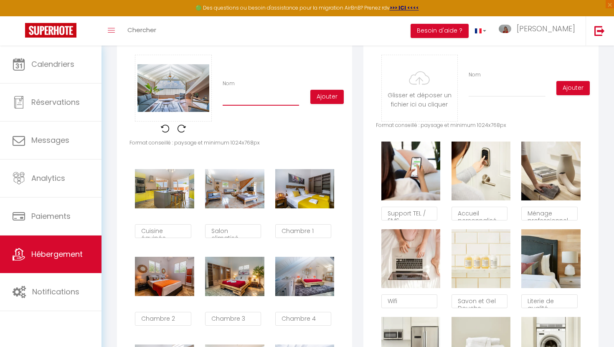
click at [248, 97] on input "Nom" at bounding box center [261, 98] width 76 height 15
click at [325, 96] on button "Ajouter" at bounding box center [326, 97] width 33 height 14
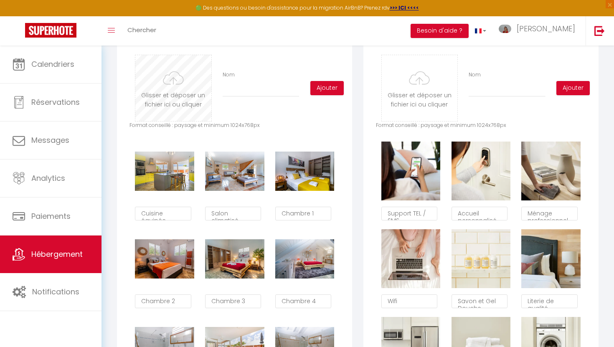
click at [170, 83] on input "file" at bounding box center [173, 88] width 76 height 66
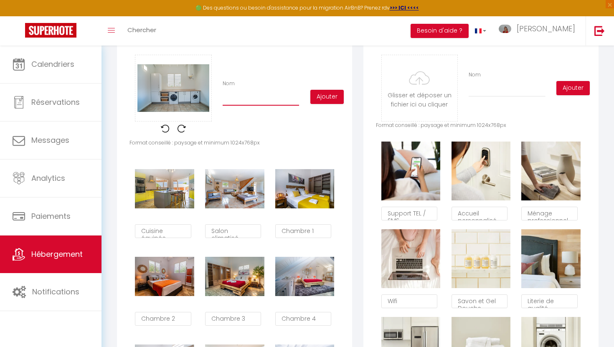
click at [227, 99] on input "Nom" at bounding box center [261, 98] width 76 height 15
drag, startPoint x: 331, startPoint y: 97, endPoint x: 321, endPoint y: 97, distance: 9.6
click at [328, 97] on button "Ajouter" at bounding box center [326, 97] width 33 height 14
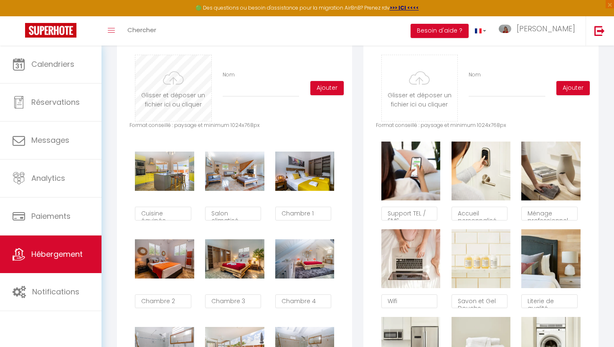
click at [180, 91] on input "file" at bounding box center [173, 88] width 76 height 66
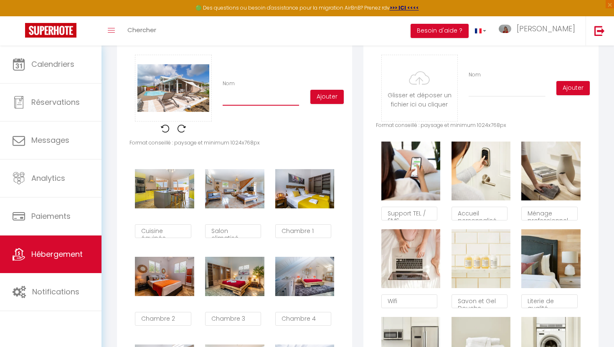
click at [251, 103] on input "Nom" at bounding box center [261, 98] width 76 height 15
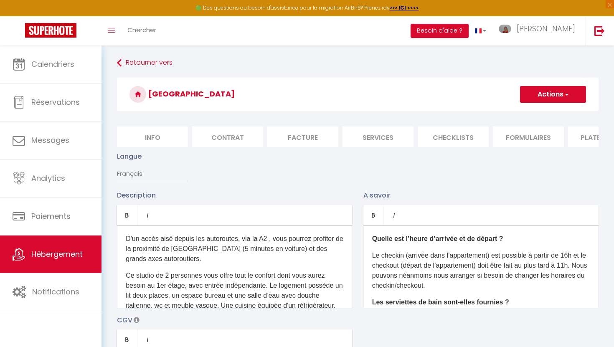
scroll to position [414, 0]
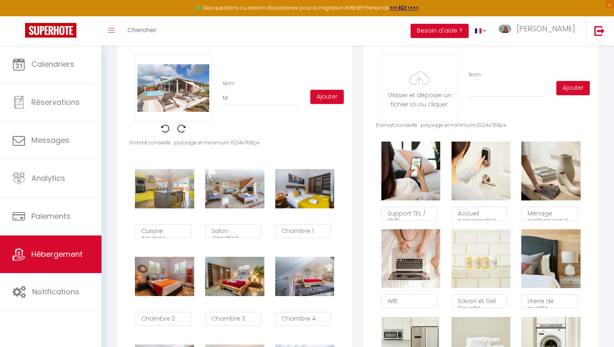
type input "Ma"
checkbox input "true"
checkbox input "false"
checkbox input "true"
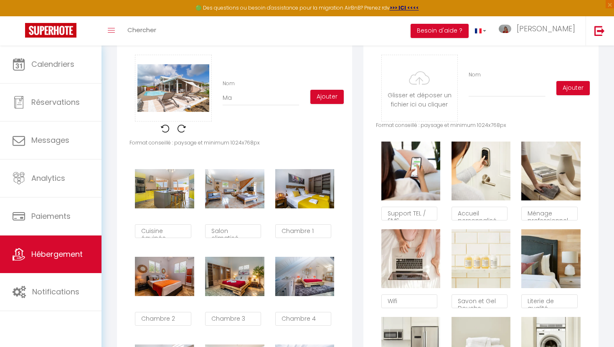
type input "Mai"
checkbox input "true"
checkbox input "false"
checkbox input "true"
type input "Ma"
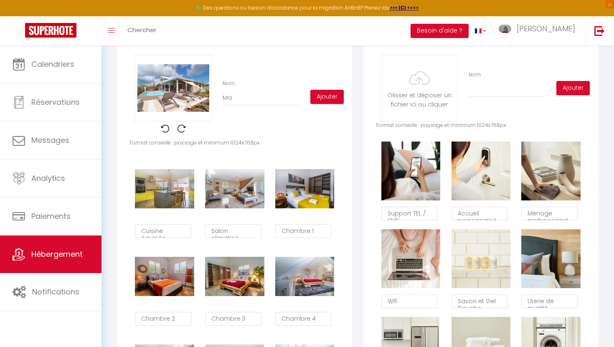
checkbox input "true"
checkbox input "false"
checkbox input "true"
type input "M"
checkbox input "true"
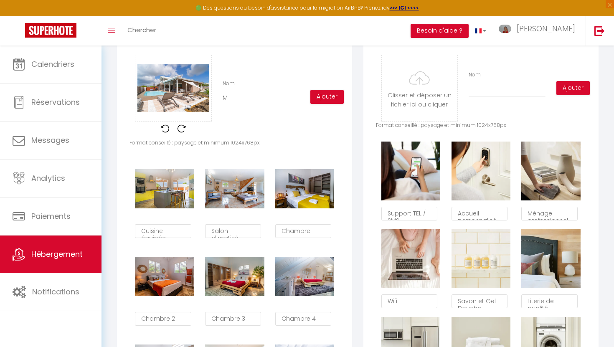
checkbox input "false"
checkbox input "true"
checkbox input "false"
checkbox input "true"
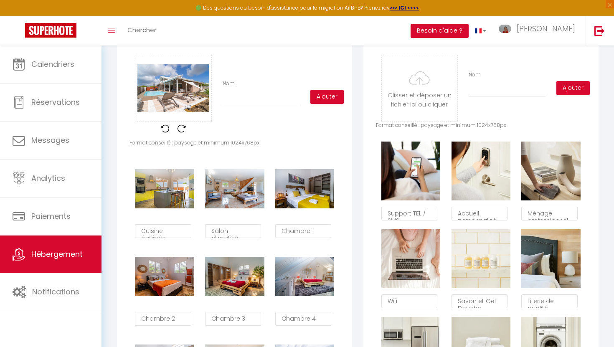
type input "V"
checkbox input "true"
checkbox input "false"
checkbox input "true"
type input "Vi"
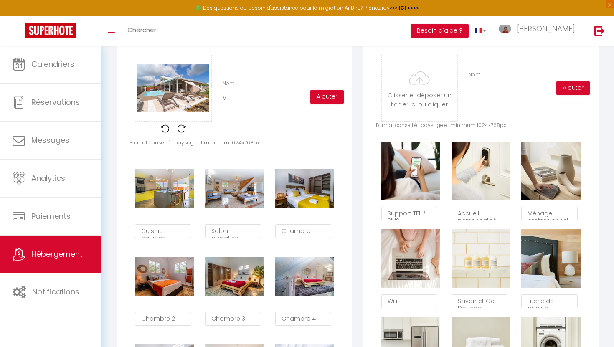
checkbox input "true"
checkbox input "false"
checkbox input "true"
type input "Vil"
checkbox input "true"
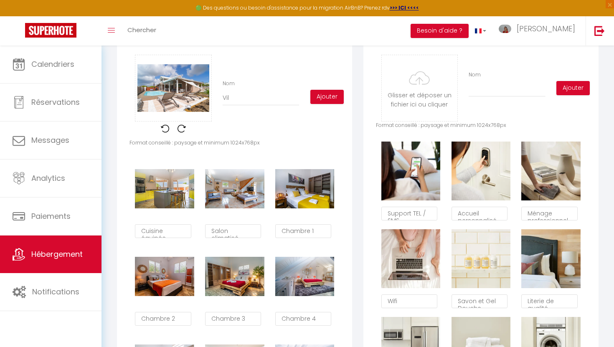
checkbox input "false"
checkbox input "true"
type input "Vill"
checkbox input "true"
checkbox input "false"
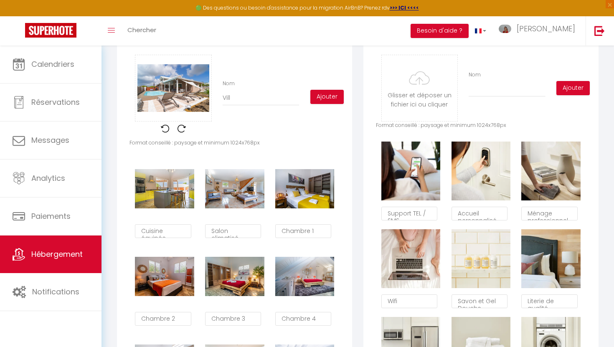
checkbox input "true"
type input "Villa"
checkbox input "true"
checkbox input "false"
checkbox input "true"
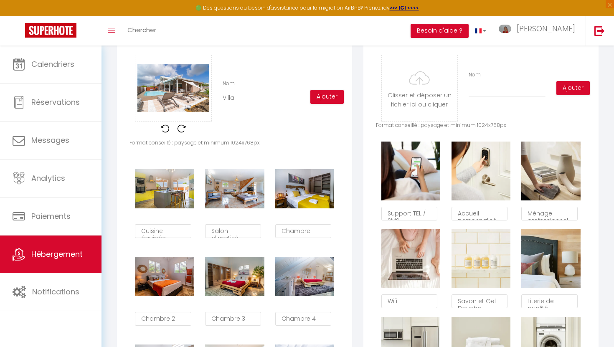
type input "Villa"
checkbox input "true"
checkbox input "false"
checkbox input "true"
type input "Villa a"
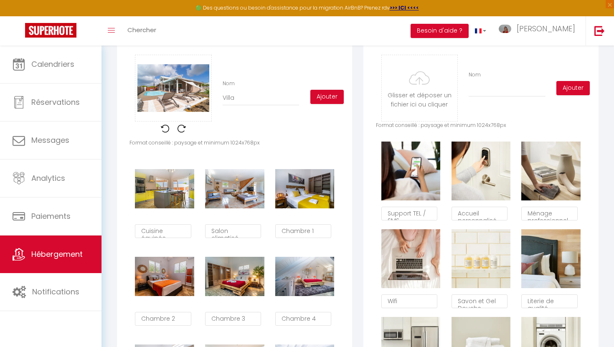
checkbox input "true"
checkbox input "false"
checkbox input "true"
type input "Villa av"
checkbox input "true"
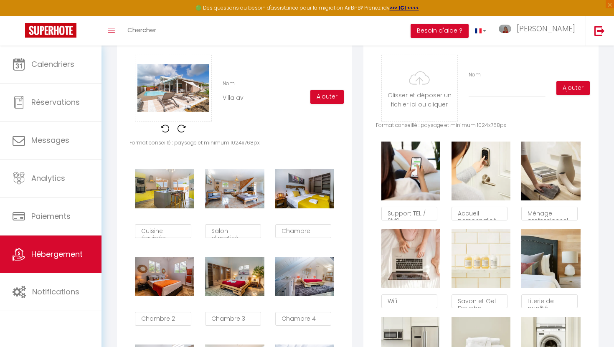
checkbox input "false"
checkbox input "true"
type input "[GEOGRAPHIC_DATA]"
checkbox input "true"
checkbox input "false"
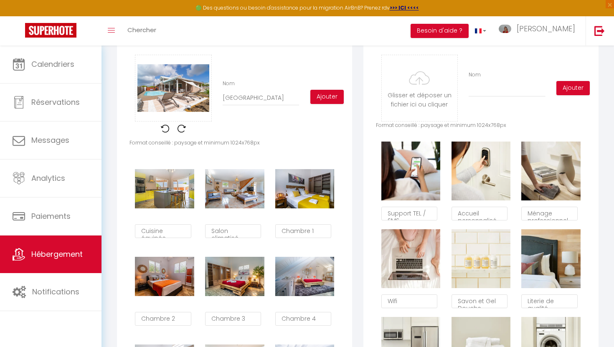
checkbox input "true"
type input "Villa avec"
checkbox input "true"
checkbox input "false"
checkbox input "true"
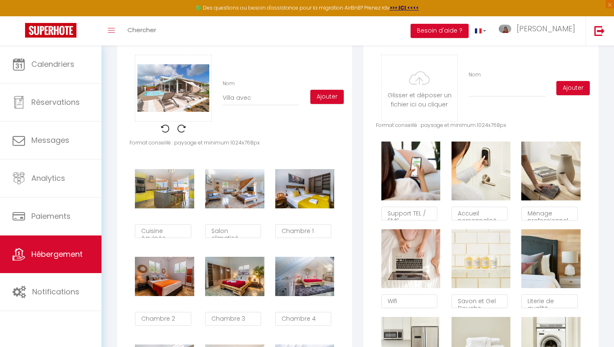
type input "Villa avec"
checkbox input "true"
checkbox input "false"
checkbox input "true"
type input "Villa avec j"
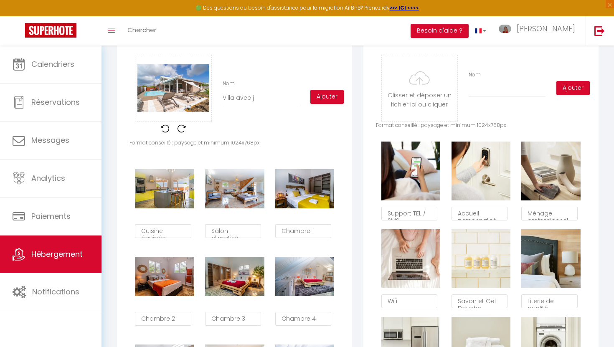
checkbox input "true"
checkbox input "false"
checkbox input "true"
type input "Villa avec [PERSON_NAME]"
checkbox input "true"
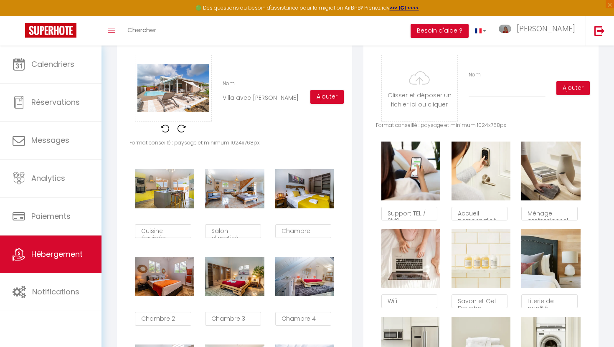
checkbox input "false"
checkbox input "true"
type input "Villa avec jar"
checkbox input "true"
checkbox input "false"
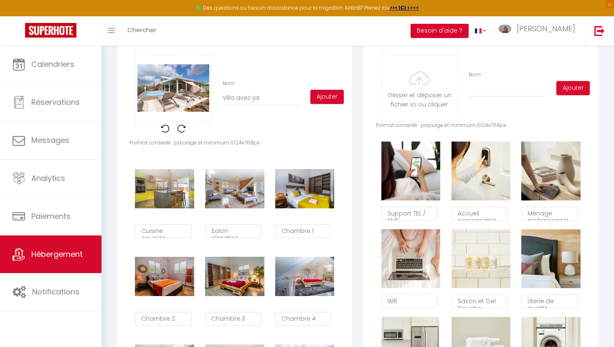
checkbox input "true"
type input "Villa avec jard"
checkbox input "true"
checkbox input "false"
checkbox input "true"
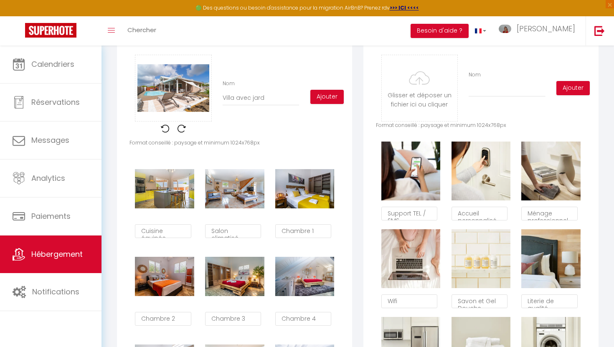
type input "Villa avec jardi"
checkbox input "true"
checkbox input "false"
checkbox input "true"
type input "Villa avec jardin"
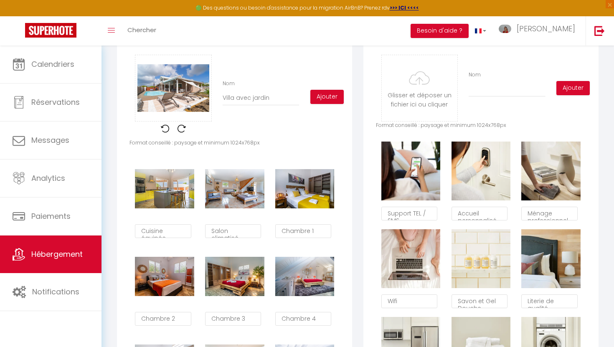
checkbox input "true"
checkbox input "false"
checkbox input "true"
type input "Villa avec jardin"
checkbox input "true"
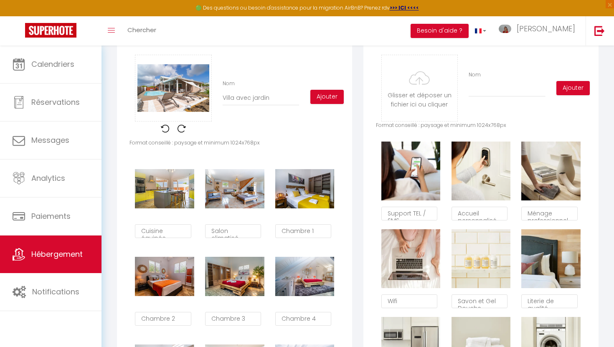
checkbox input "false"
checkbox input "true"
type input "Villa avec jardin e"
checkbox input "true"
checkbox input "false"
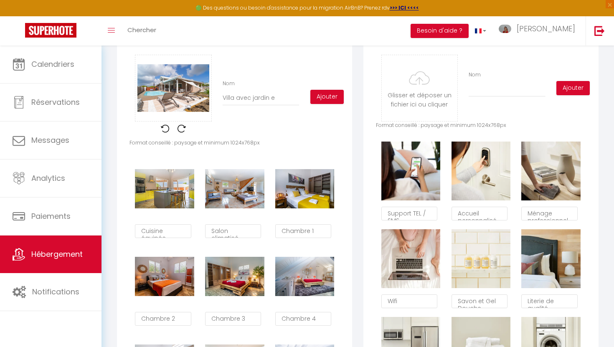
checkbox input "true"
type input "Villa avec jardin et"
checkbox input "true"
checkbox input "false"
checkbox input "true"
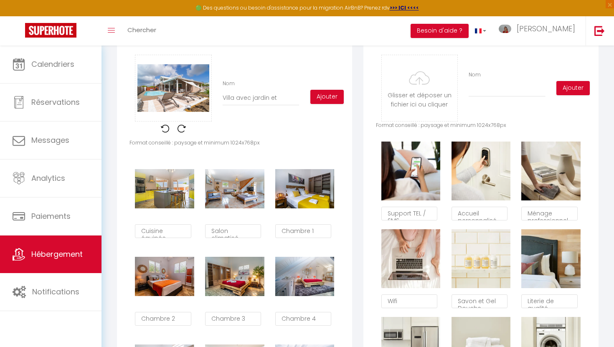
type input "Villa avec jardin et"
checkbox input "true"
checkbox input "false"
checkbox input "true"
type input "Villa avec jardin et p"
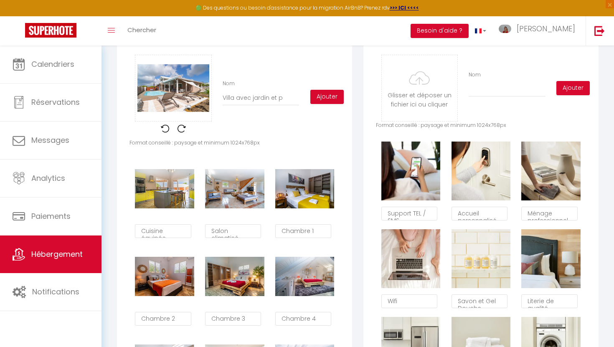
checkbox input "true"
checkbox input "false"
checkbox input "true"
type input "Villa avec jardin et pi"
checkbox input "true"
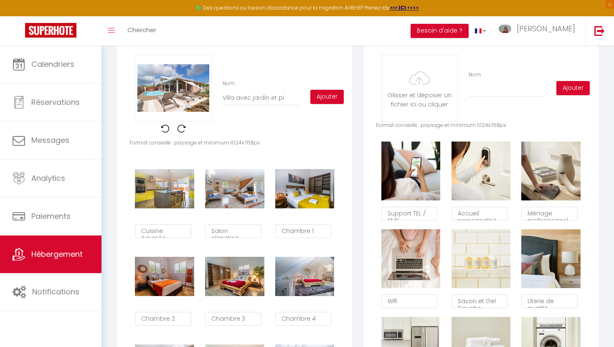
checkbox input "false"
checkbox input "true"
type input "Villa avec jardin et pis"
checkbox input "true"
checkbox input "false"
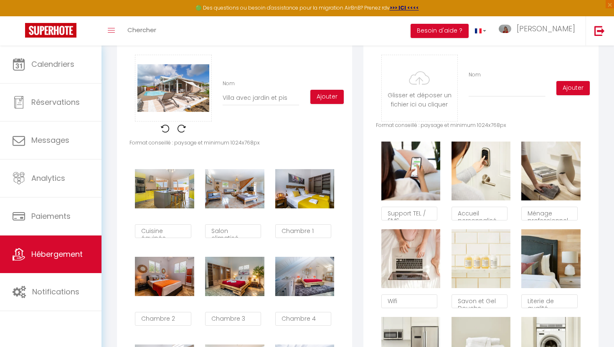
checkbox input "true"
type input "Villa avec jardin et pisc"
checkbox input "true"
checkbox input "false"
checkbox input "true"
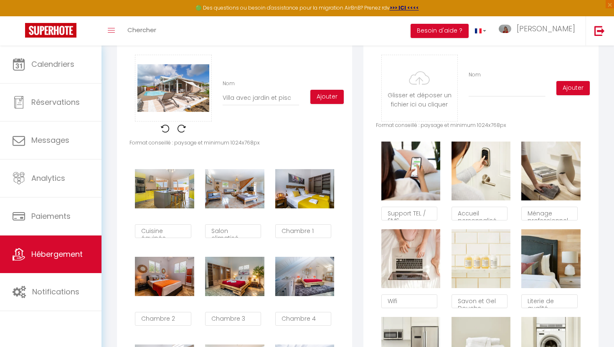
type input "Villa avec jardin et pisci"
checkbox input "true"
checkbox input "false"
checkbox input "true"
type input "Villa avec jardin et piscin"
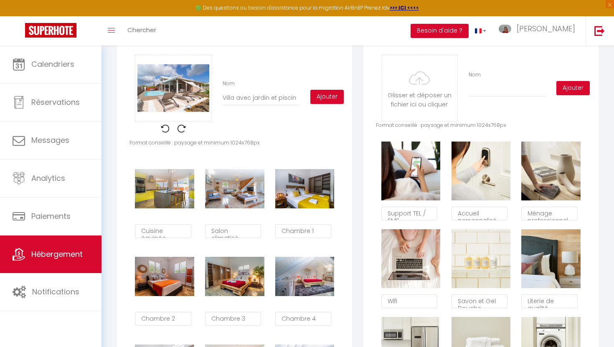
checkbox input "true"
checkbox input "false"
checkbox input "true"
type input "Villa avec jardin et piscine"
checkbox input "true"
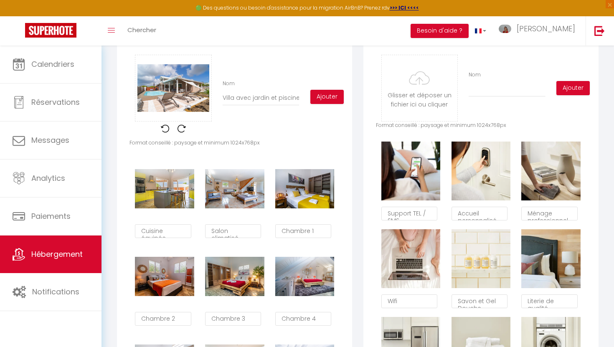
checkbox input "false"
checkbox input "true"
type input "Villa avec jardin et piscine"
click at [320, 96] on button "Ajouter" at bounding box center [326, 97] width 33 height 14
checkbox input "true"
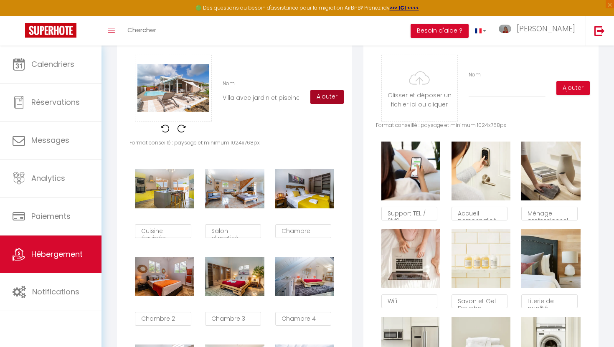
checkbox input "false"
checkbox input "true"
checkbox input "false"
checkbox input "true"
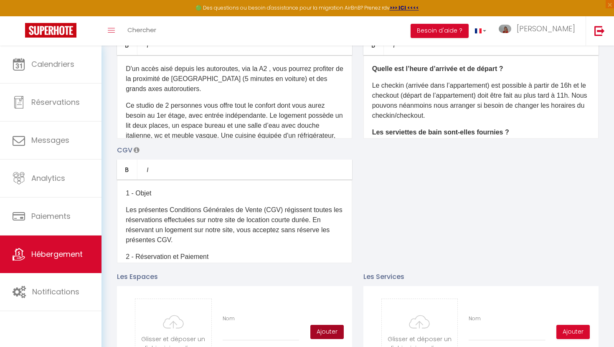
scroll to position [0, 0]
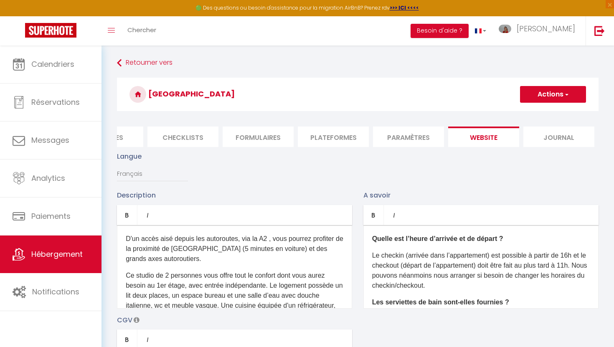
click at [550, 90] on button "Actions" at bounding box center [553, 94] width 66 height 17
click at [535, 114] on input "Enregistrer" at bounding box center [543, 113] width 31 height 8
checkbox input "true"
checkbox input "false"
checkbox input "true"
